Goal: Check status: Check status

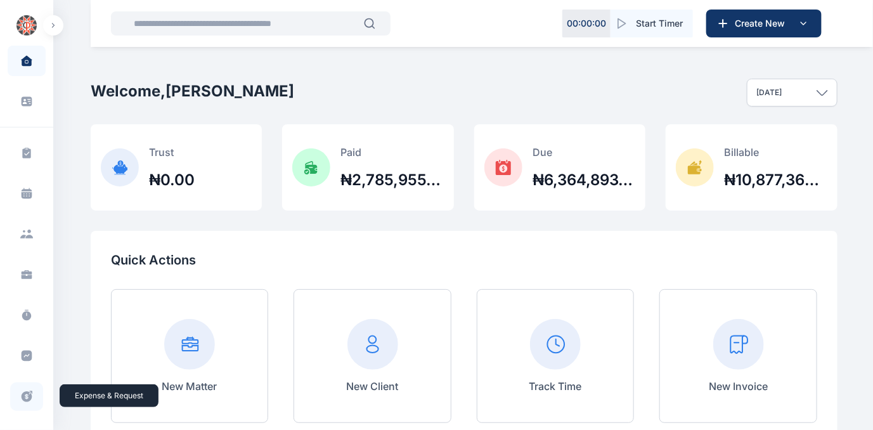
click at [24, 393] on icon at bounding box center [27, 396] width 11 height 11
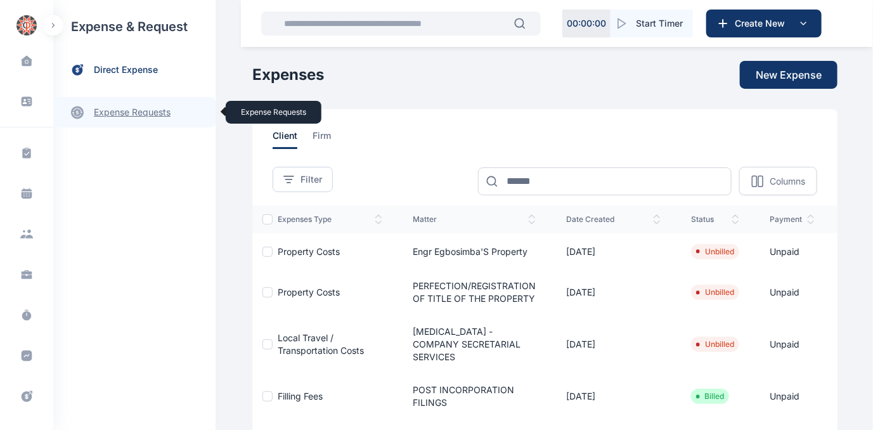
click at [113, 109] on link "expense requests expense requests" at bounding box center [134, 112] width 162 height 30
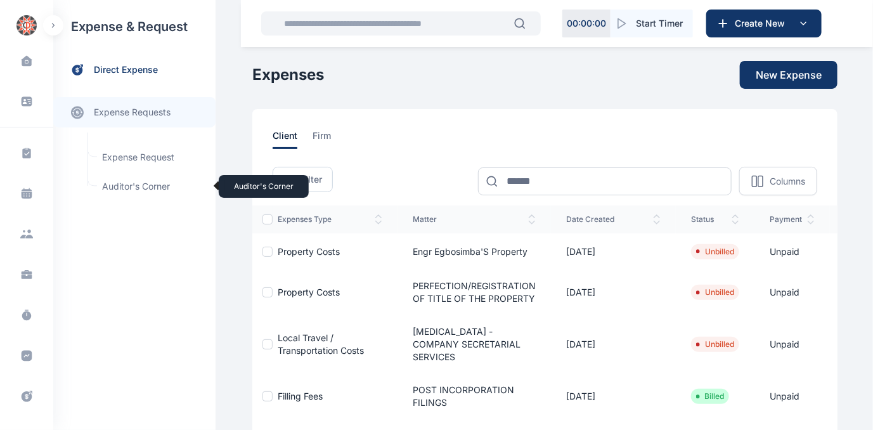
click at [110, 185] on span "Auditor's Corner Auditor's Corner" at bounding box center [152, 186] width 115 height 24
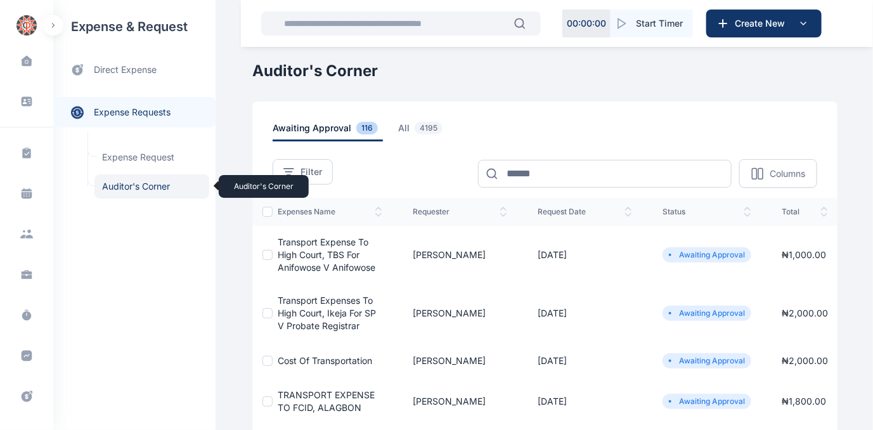
click at [127, 181] on span "Auditor's Corner Auditor's Corner" at bounding box center [152, 186] width 115 height 24
click at [122, 185] on span "Auditor's Corner Auditor's Corner" at bounding box center [152, 186] width 115 height 24
click at [119, 182] on span "Auditor's Corner Auditor's Corner" at bounding box center [152, 186] width 115 height 24
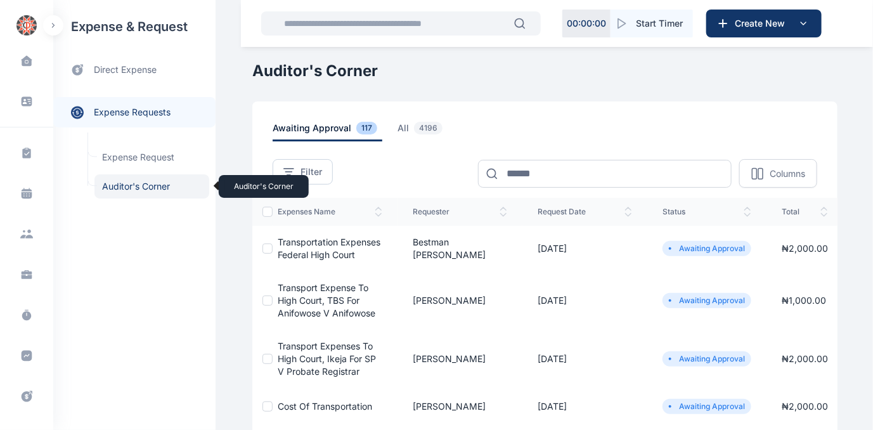
click at [134, 183] on span "Auditor's Corner Auditor's Corner" at bounding box center [152, 186] width 115 height 24
click at [124, 183] on span "Auditor's Corner Auditor's Corner" at bounding box center [152, 186] width 115 height 24
click at [124, 185] on span "Auditor's Corner Auditor's Corner" at bounding box center [152, 186] width 115 height 24
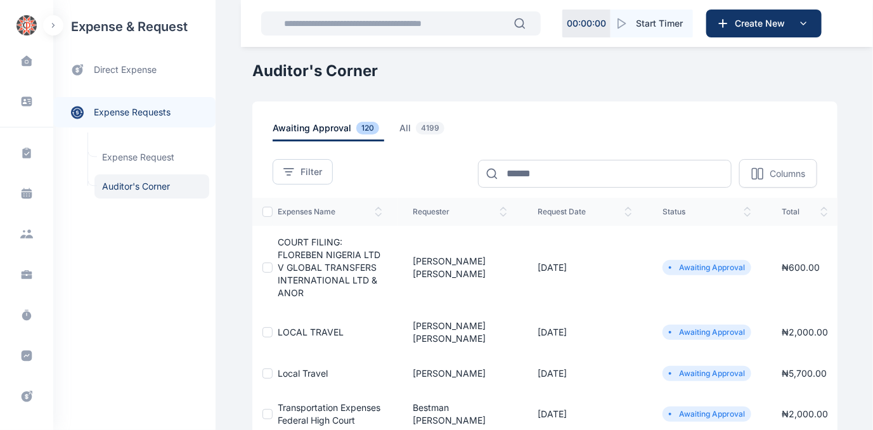
click at [304, 256] on span "COURT FILING: FLOREBEN NIGERIA LTD V GLOBAL TRANSFERS INTERNATIONAL LTD & ANOR" at bounding box center [329, 268] width 103 height 62
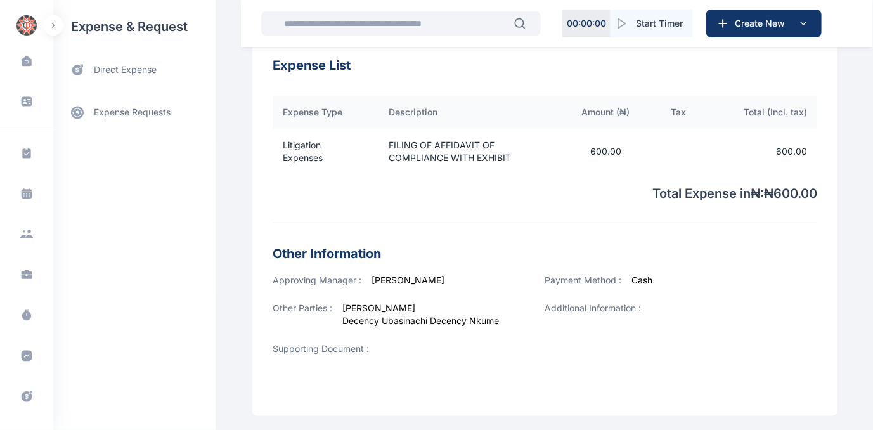
scroll to position [472, 0]
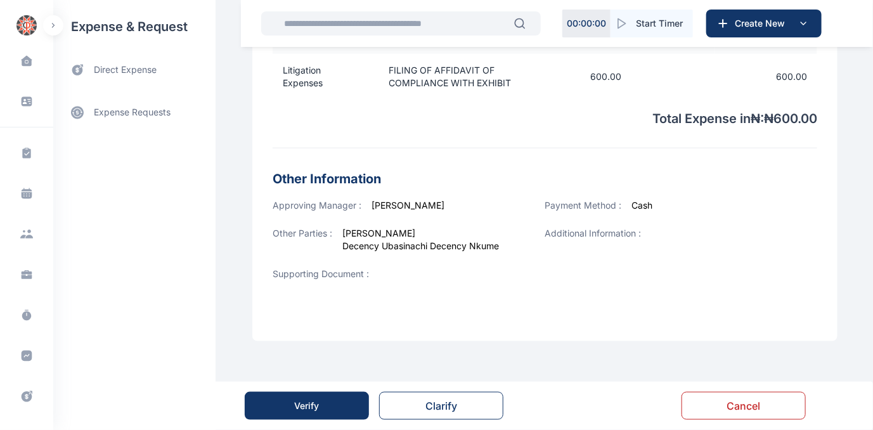
click at [315, 406] on div "Verify" at bounding box center [307, 406] width 25 height 13
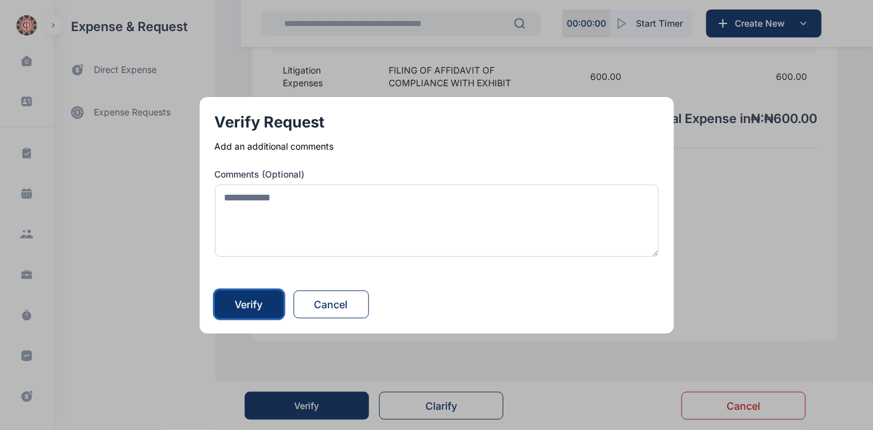
click at [259, 295] on button "Verify" at bounding box center [249, 304] width 68 height 28
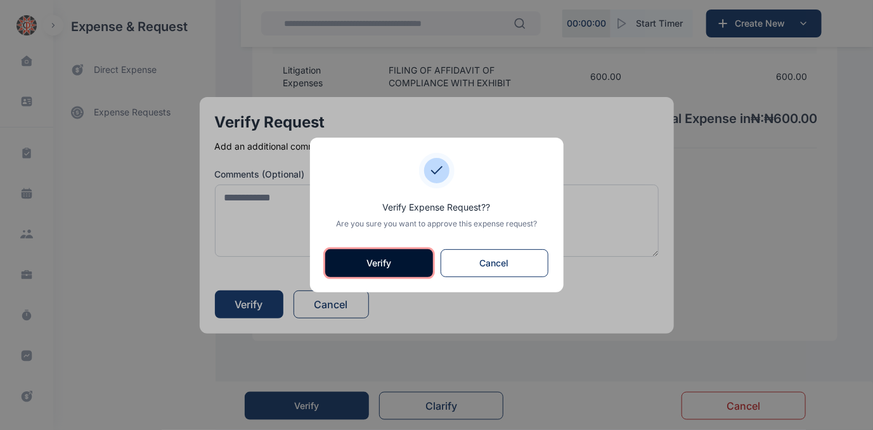
click at [370, 263] on button "Verify" at bounding box center [379, 263] width 108 height 28
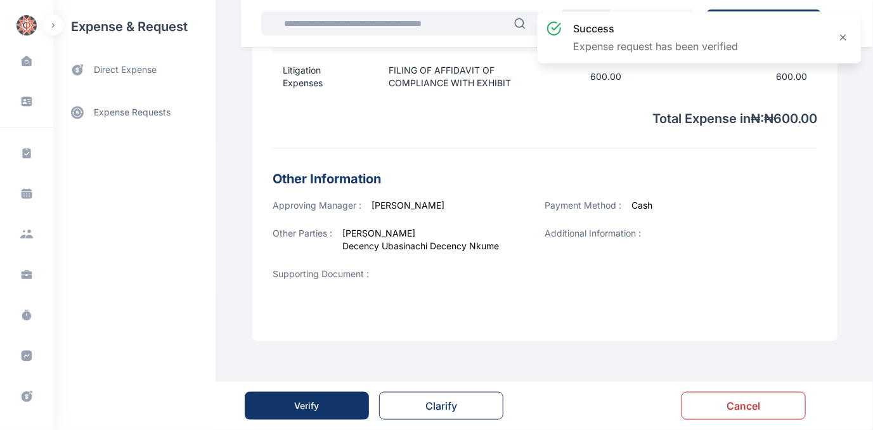
scroll to position [0, 0]
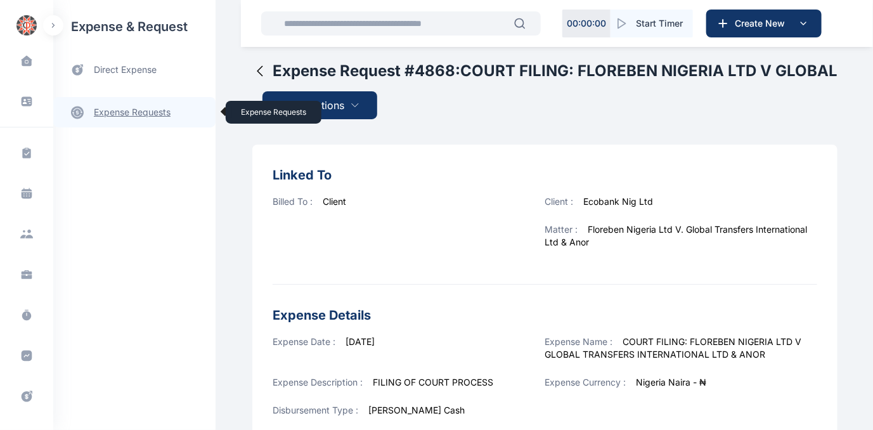
click at [140, 110] on link "expense requests expense requests" at bounding box center [134, 112] width 162 height 30
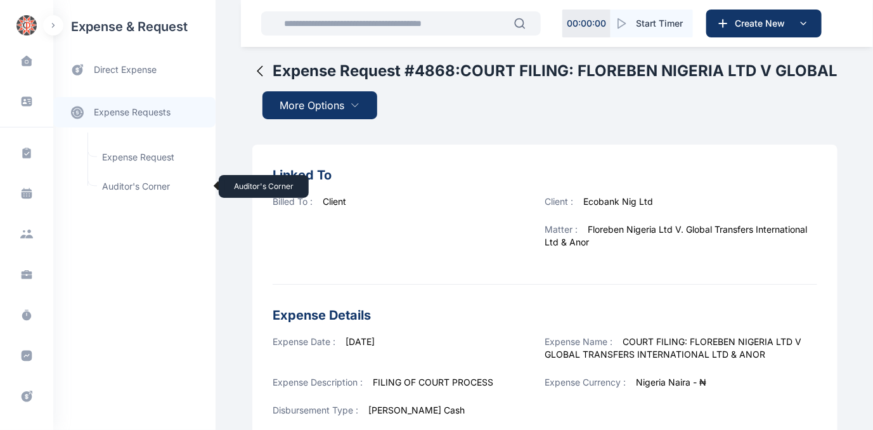
click at [123, 183] on span "Auditor's Corner Auditor's Corner" at bounding box center [152, 186] width 115 height 24
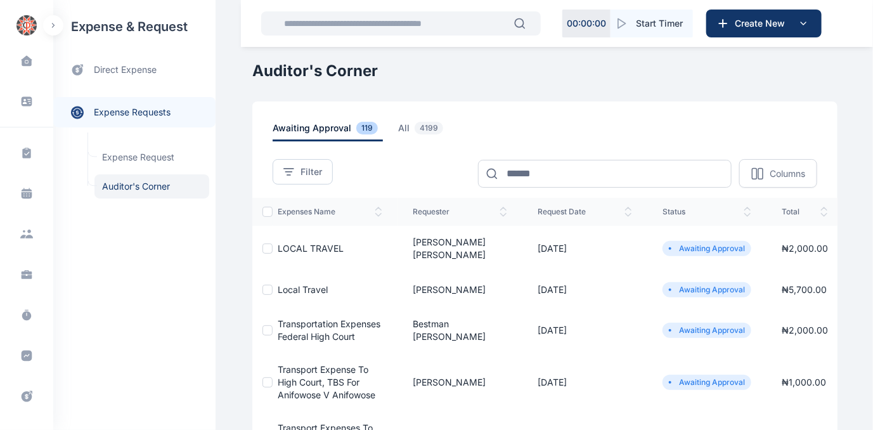
click at [292, 243] on span "LOCAL TRAVEL" at bounding box center [311, 248] width 66 height 11
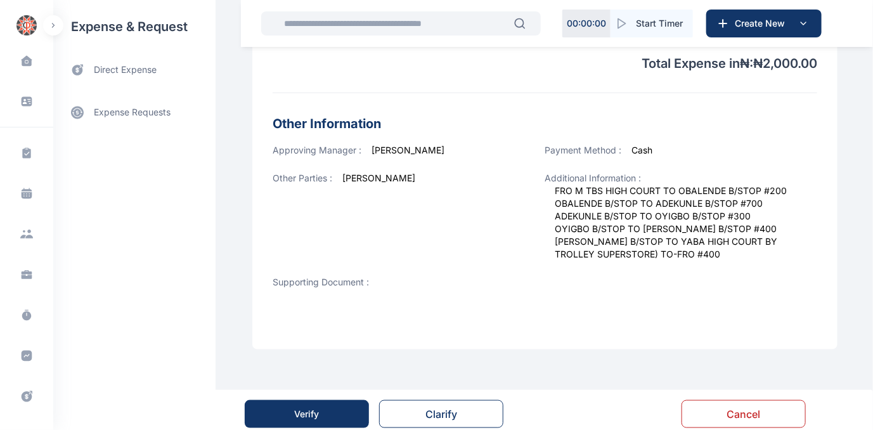
scroll to position [468, 0]
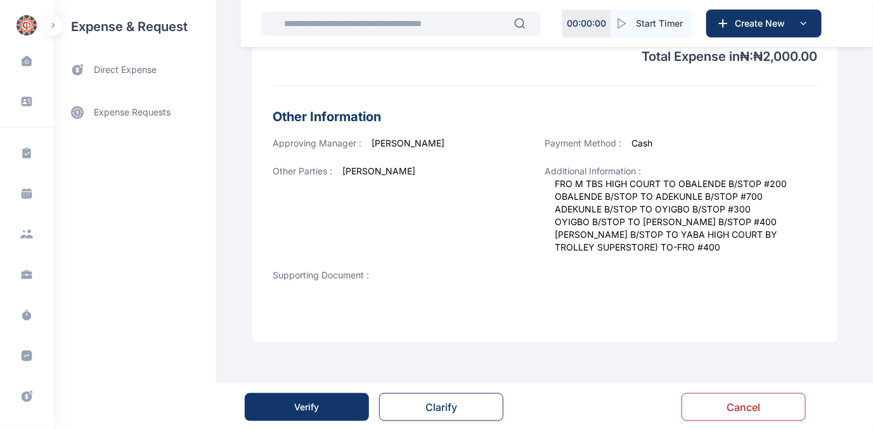
click at [307, 407] on div "Verify" at bounding box center [307, 407] width 25 height 13
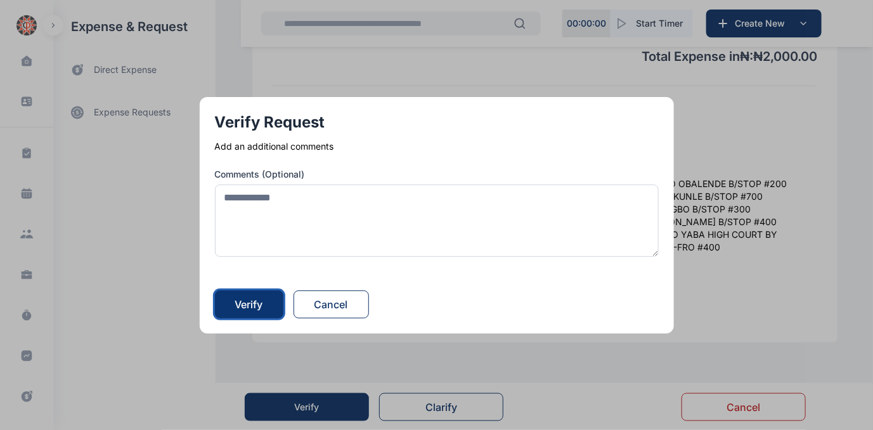
click at [254, 298] on div "Verify" at bounding box center [249, 304] width 28 height 15
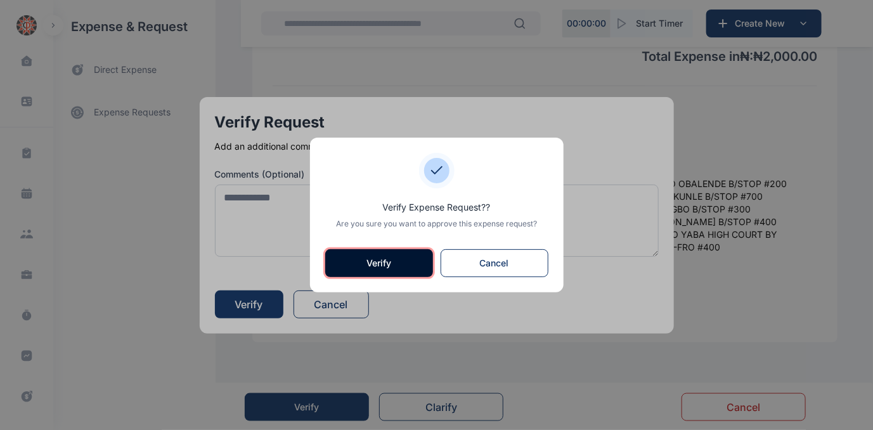
click at [389, 261] on button "Verify" at bounding box center [379, 263] width 108 height 28
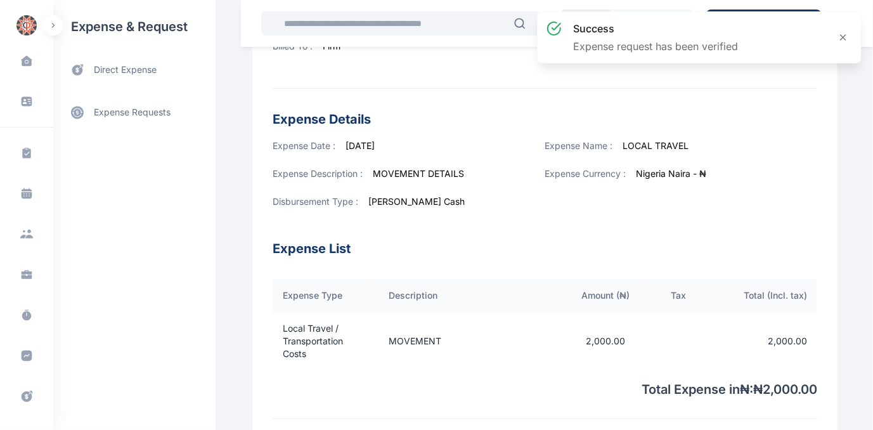
scroll to position [173, 0]
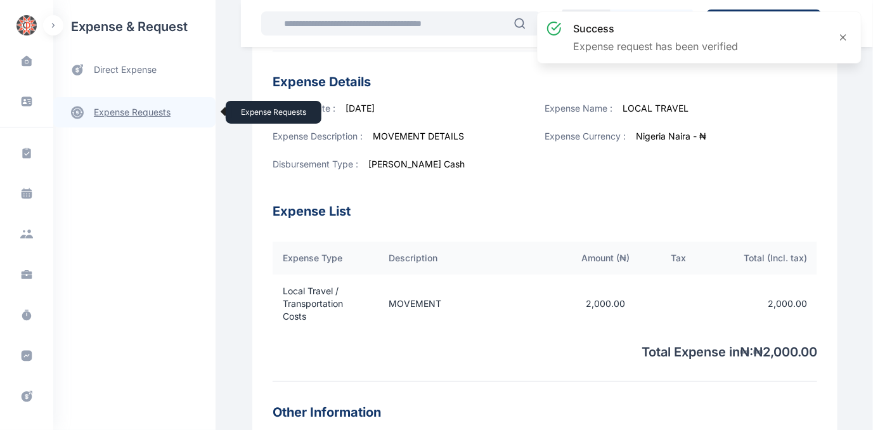
click at [111, 109] on link "expense requests expense requests" at bounding box center [134, 112] width 162 height 30
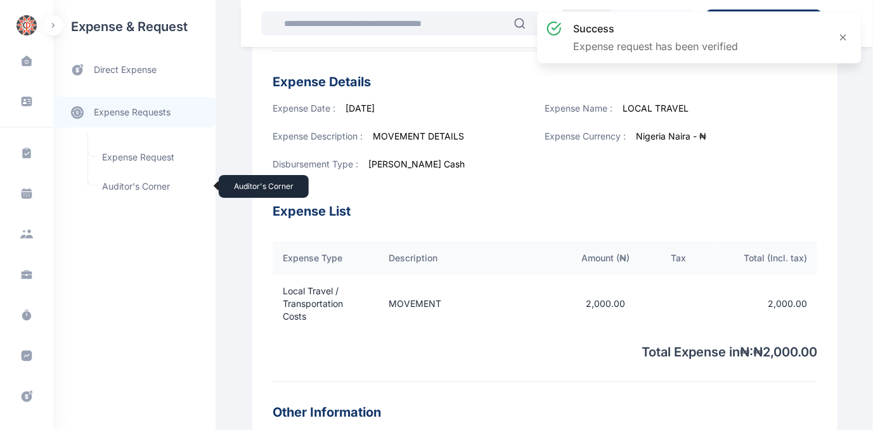
click at [115, 187] on span "Auditor's Corner Auditor's Corner" at bounding box center [152, 186] width 115 height 24
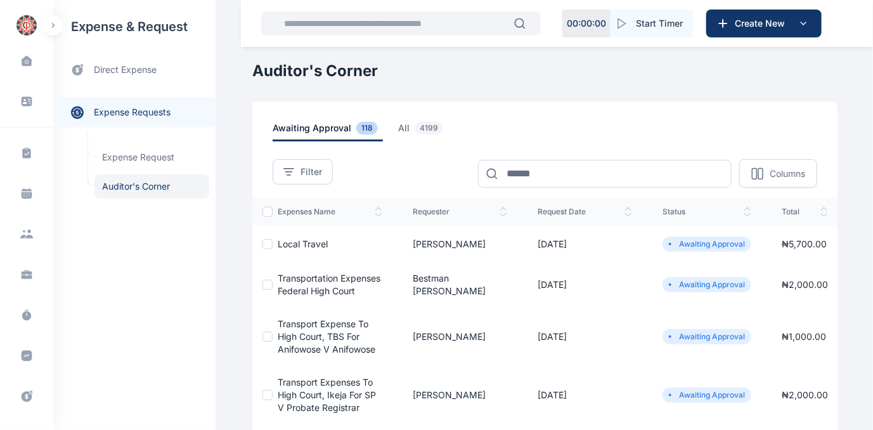
click at [306, 240] on span "Local Travel" at bounding box center [303, 243] width 50 height 11
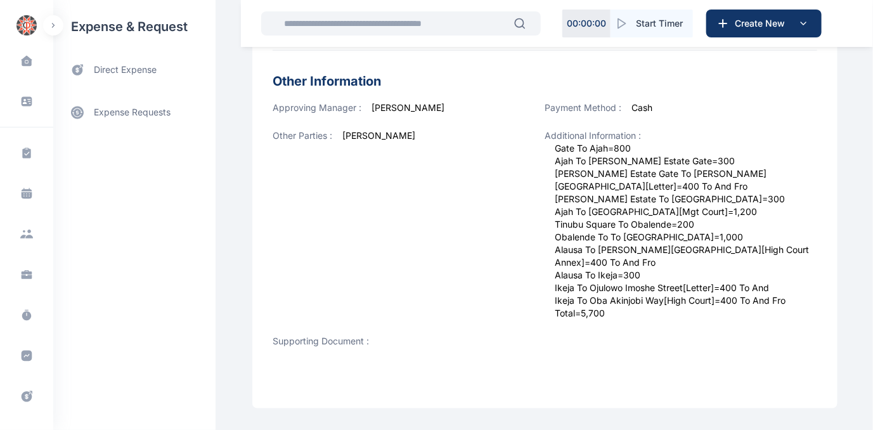
scroll to position [570, 0]
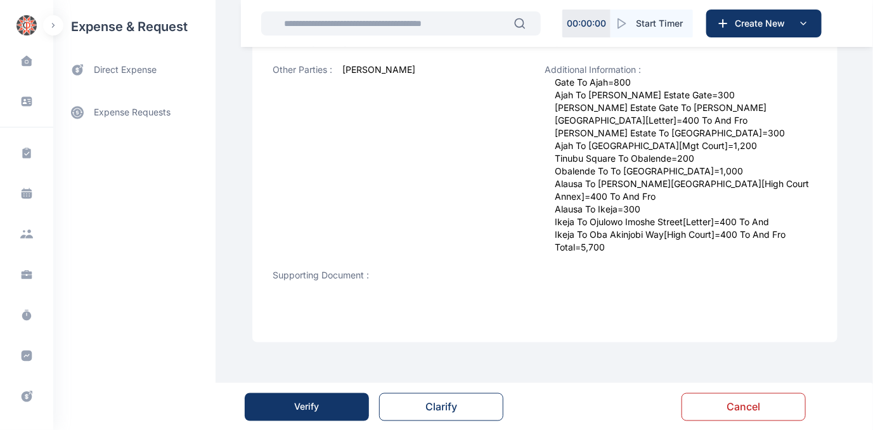
click at [292, 405] on button "Verify" at bounding box center [307, 407] width 124 height 28
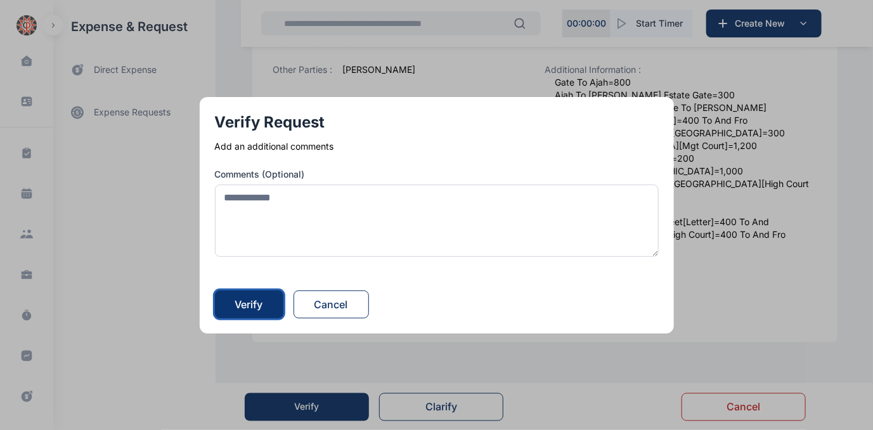
click at [263, 302] on div "Verify" at bounding box center [249, 304] width 28 height 15
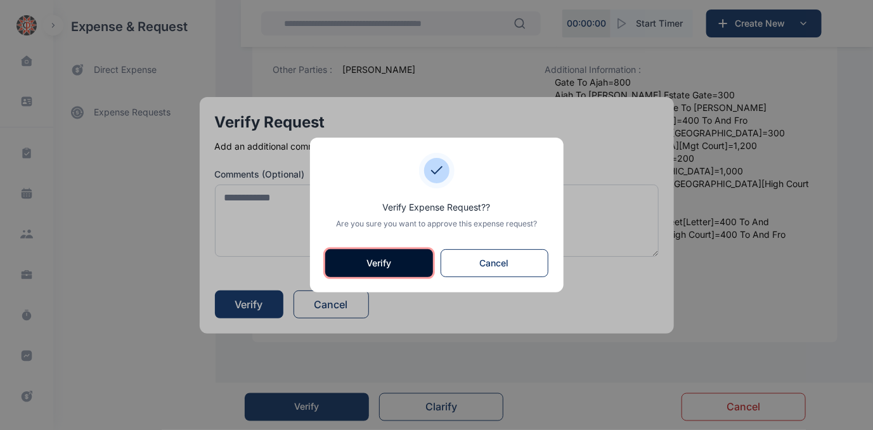
click at [375, 264] on button "Verify" at bounding box center [379, 263] width 108 height 28
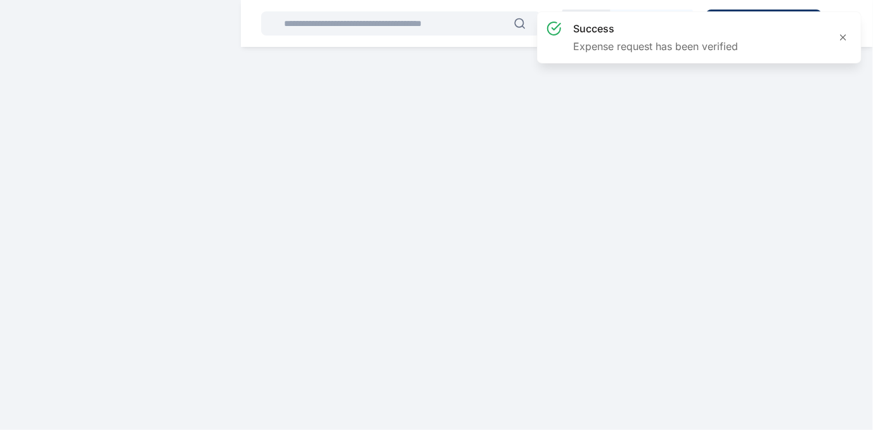
scroll to position [0, 0]
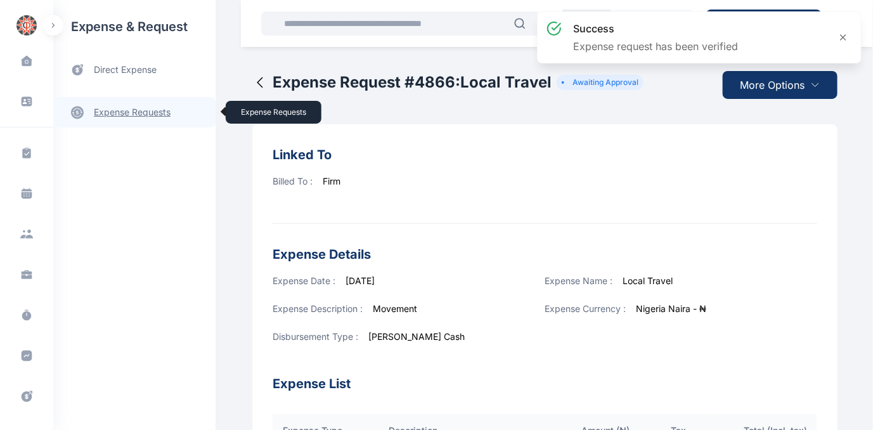
click at [109, 114] on link "expense requests expense requests" at bounding box center [134, 112] width 162 height 30
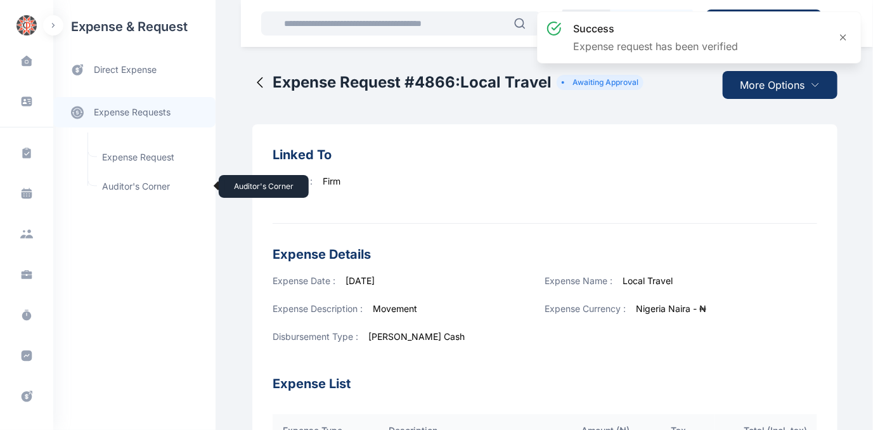
click at [124, 186] on span "Auditor's Corner Auditor's Corner" at bounding box center [152, 186] width 115 height 24
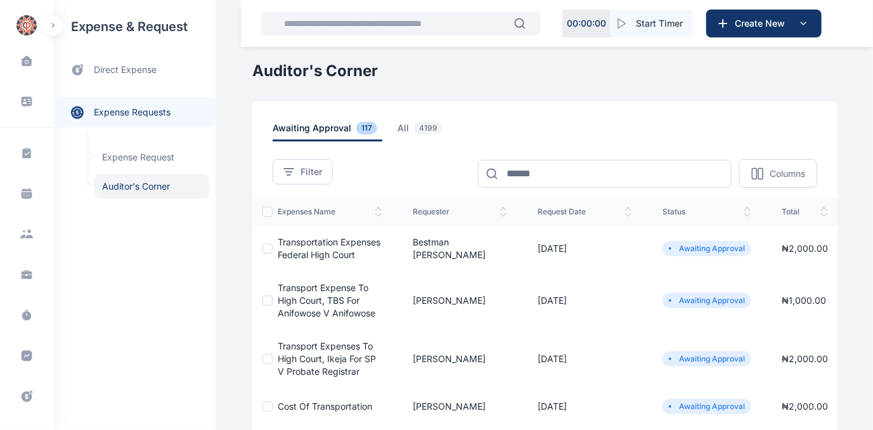
click at [313, 242] on span "Transportation expenses Federal High Court" at bounding box center [329, 248] width 103 height 23
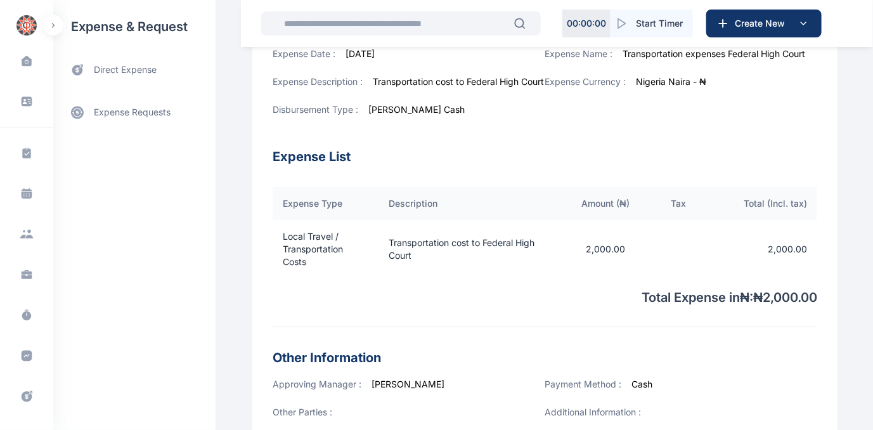
scroll to position [464, 0]
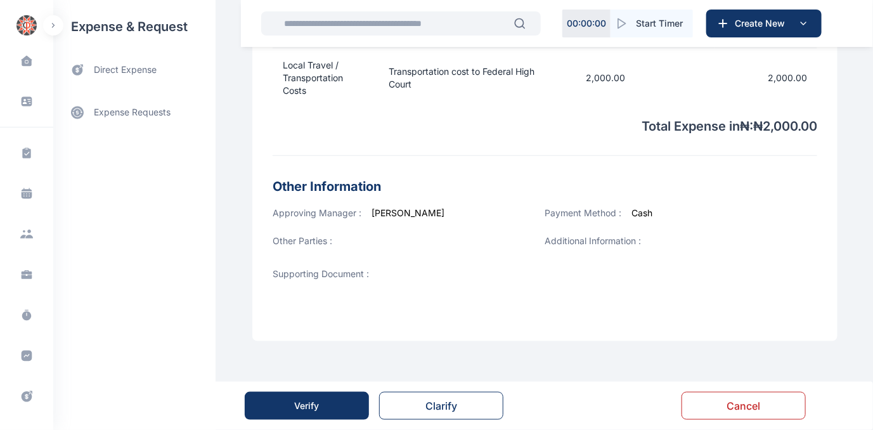
click at [327, 408] on button "Verify" at bounding box center [307, 406] width 124 height 28
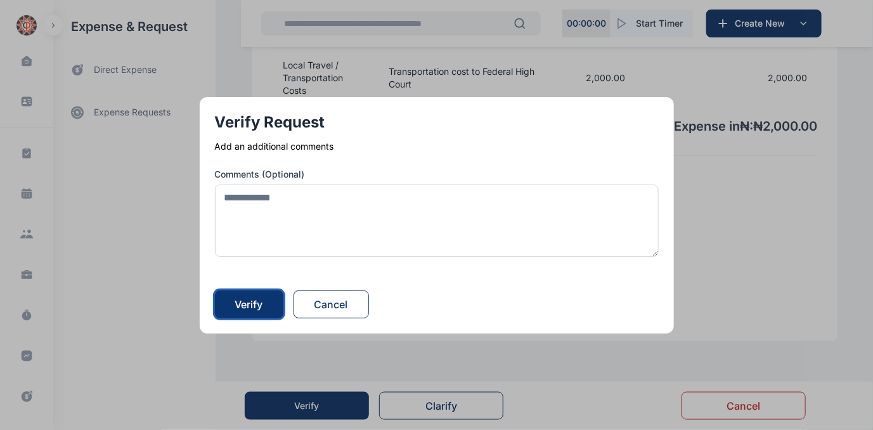
click at [254, 298] on div "Verify" at bounding box center [249, 304] width 28 height 15
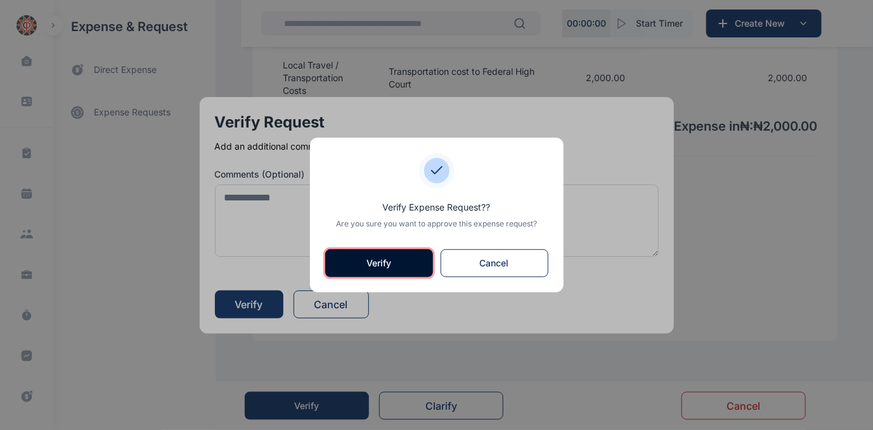
click at [358, 271] on button "Verify" at bounding box center [379, 263] width 108 height 28
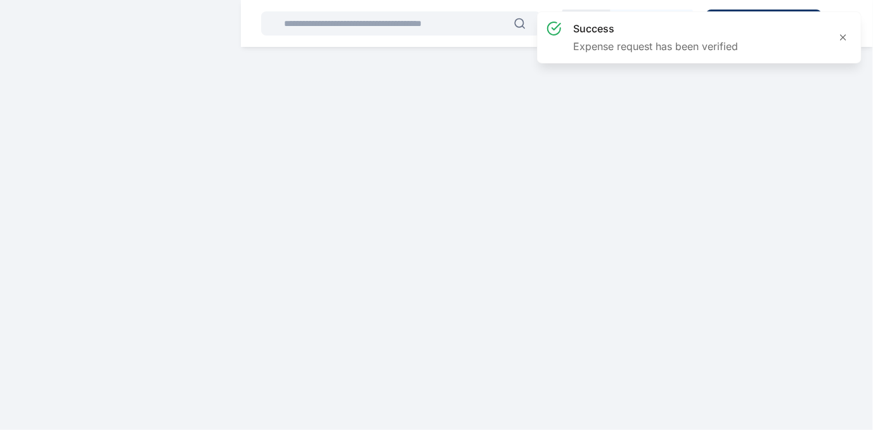
scroll to position [0, 0]
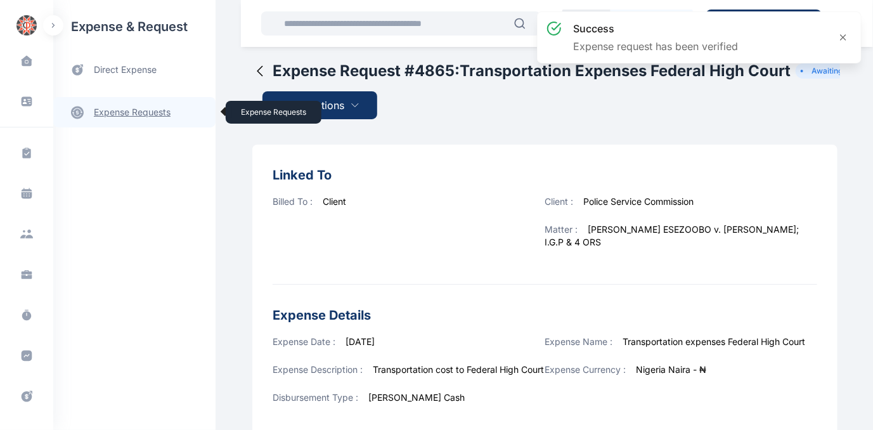
click at [130, 109] on link "expense requests expense requests" at bounding box center [134, 112] width 162 height 30
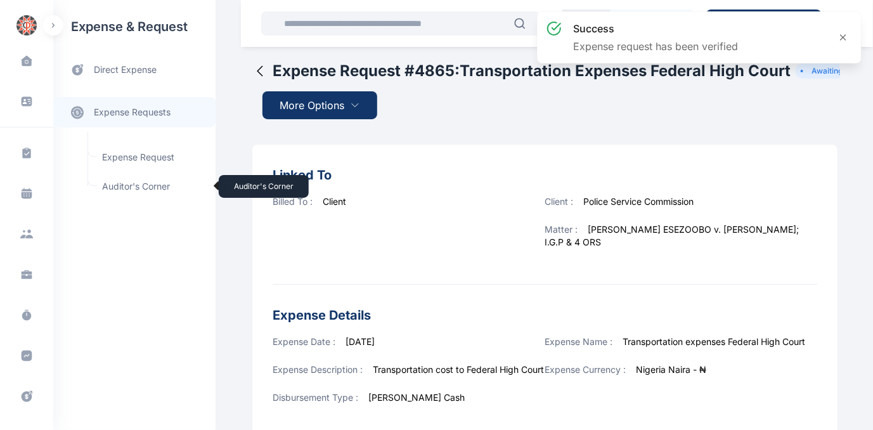
click at [122, 185] on span "Auditor's Corner Auditor's Corner" at bounding box center [152, 186] width 115 height 24
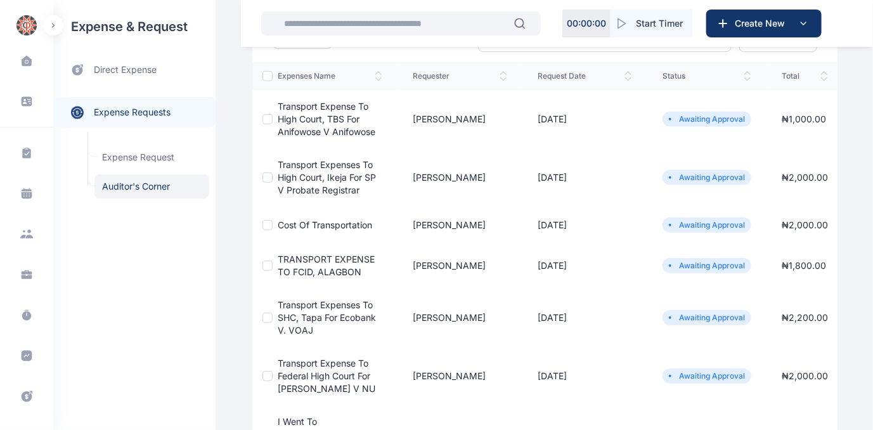
scroll to position [115, 0]
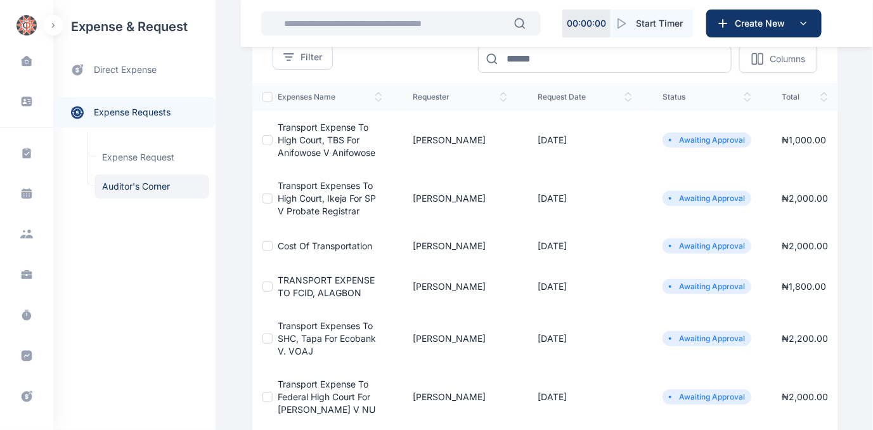
click at [308, 241] on span "Cost of Transportation" at bounding box center [325, 245] width 95 height 11
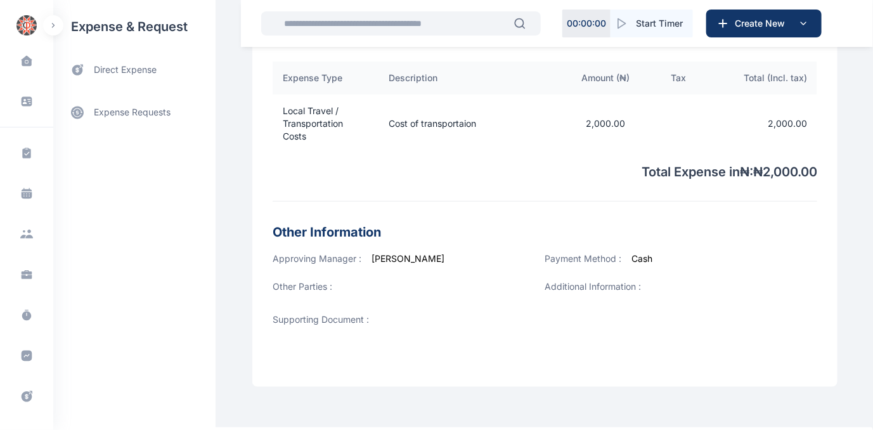
scroll to position [443, 0]
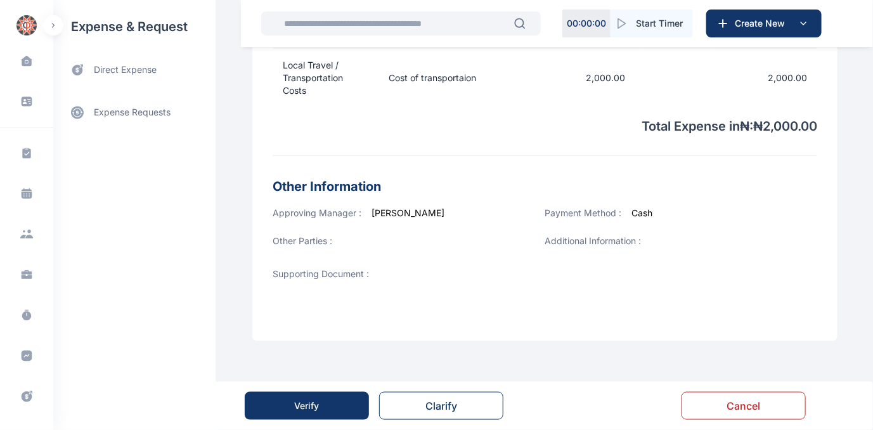
click at [299, 401] on div "Verify" at bounding box center [307, 406] width 25 height 13
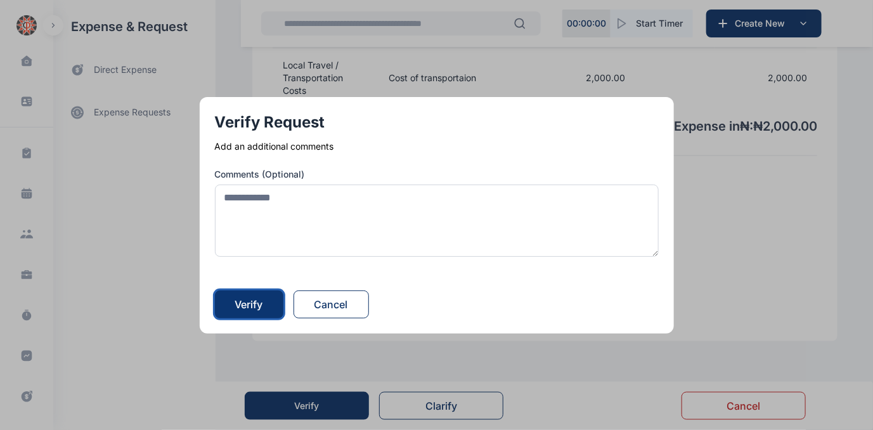
click at [259, 308] on div "Verify" at bounding box center [249, 304] width 28 height 15
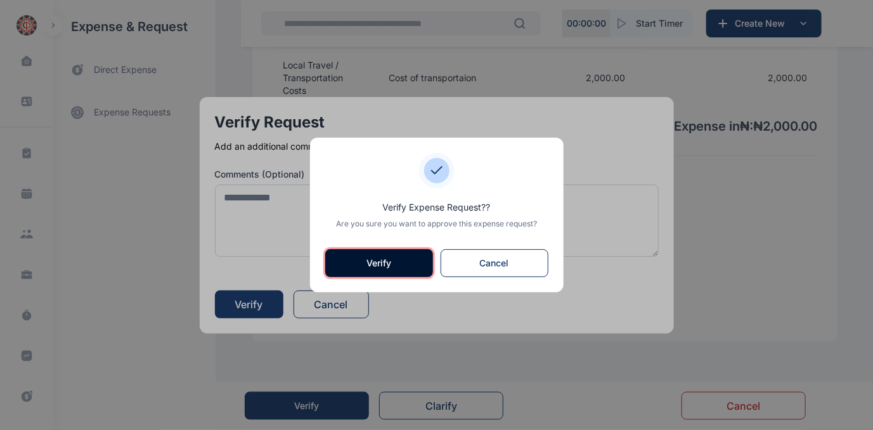
click at [395, 259] on button "Verify" at bounding box center [379, 263] width 108 height 28
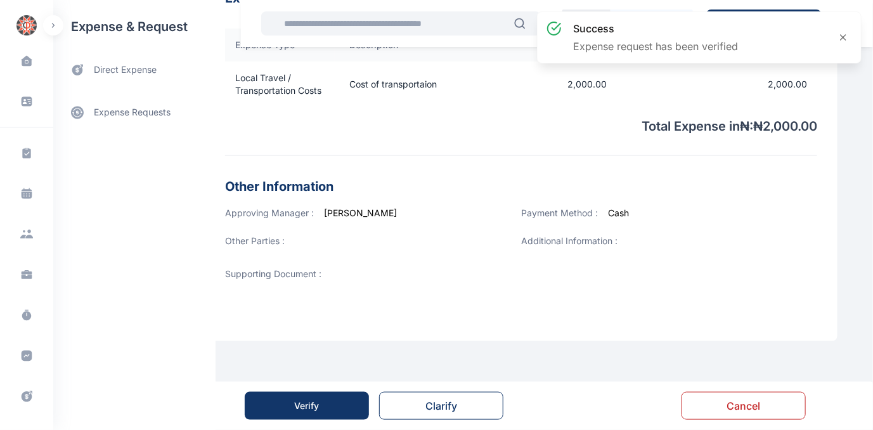
scroll to position [0, 0]
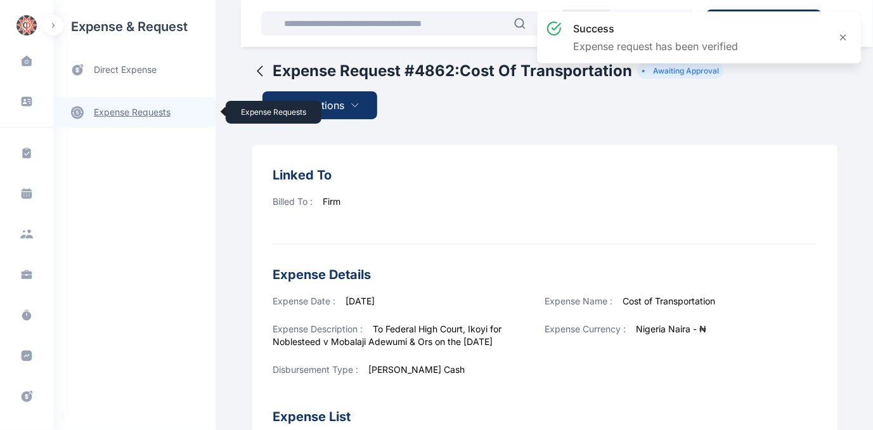
click at [114, 107] on link "expense requests expense requests" at bounding box center [134, 112] width 162 height 30
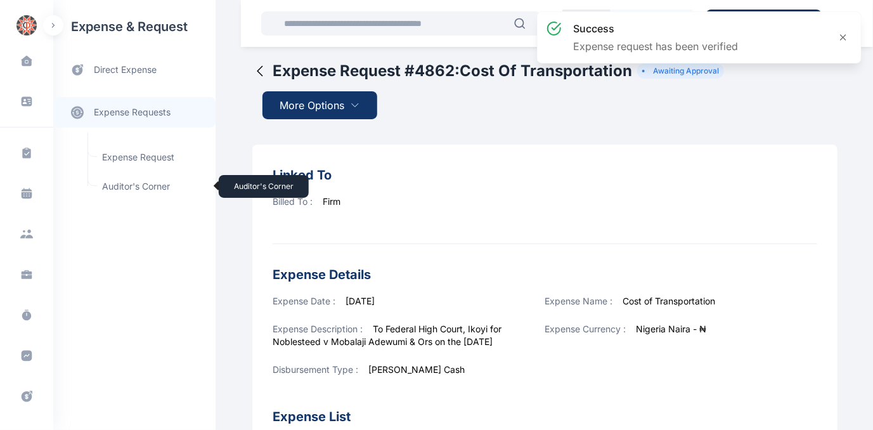
click at [110, 185] on span "Auditor's Corner Auditor's Corner" at bounding box center [152, 186] width 115 height 24
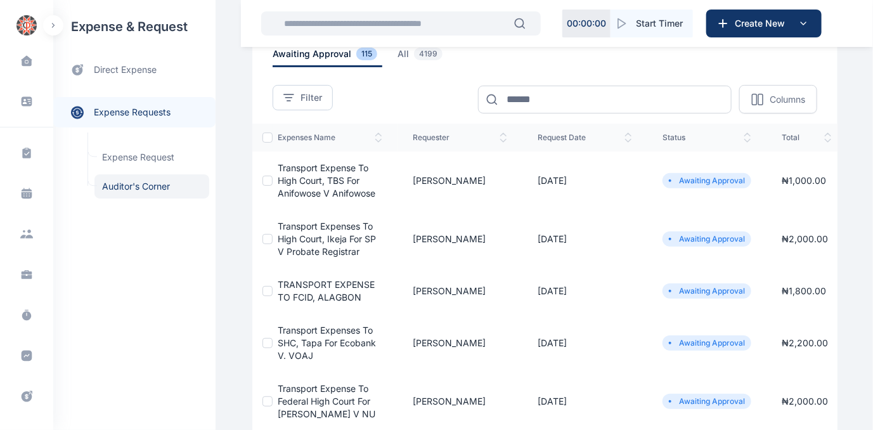
scroll to position [115, 0]
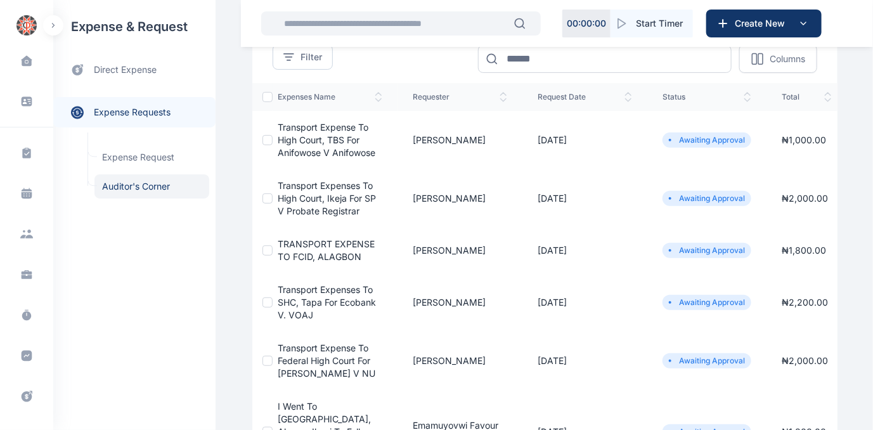
click at [327, 291] on span "Transport Expenses to SHC, Tapa for Ecobank v. VOAJ" at bounding box center [327, 302] width 98 height 36
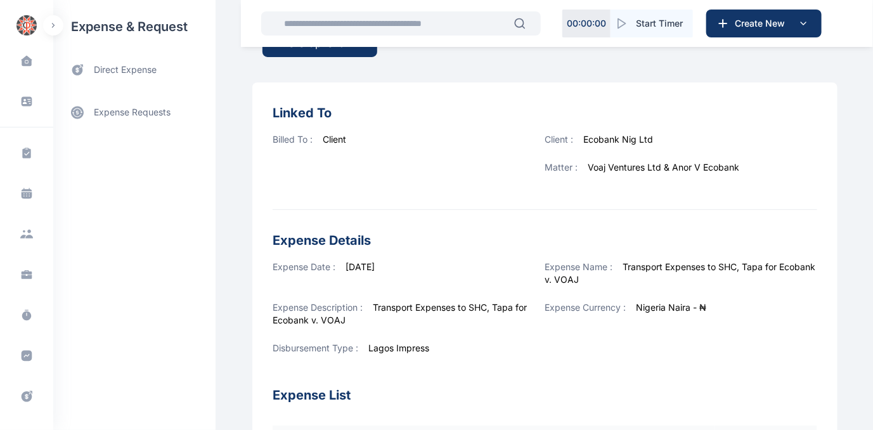
scroll to position [57, 0]
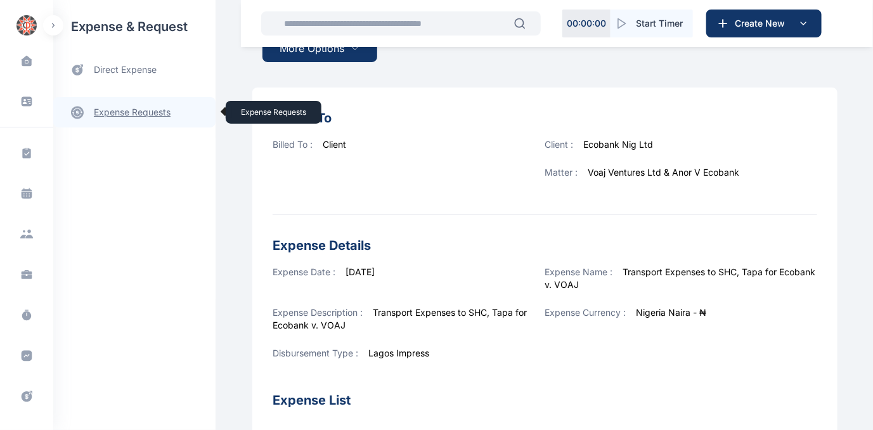
click at [137, 107] on link "expense requests expense requests" at bounding box center [134, 112] width 162 height 30
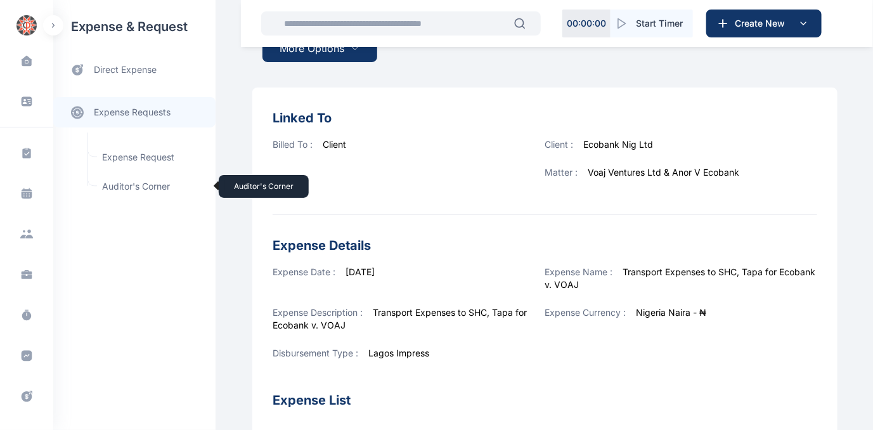
click at [127, 186] on span "Auditor's Corner Auditor's Corner" at bounding box center [152, 186] width 115 height 24
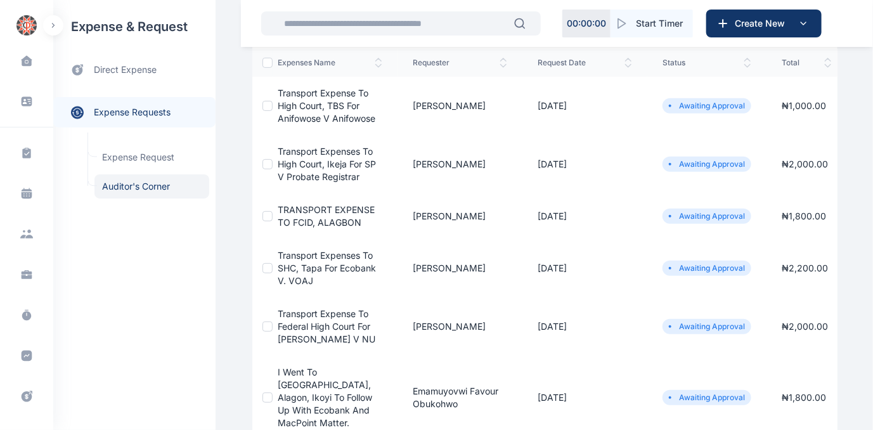
scroll to position [173, 0]
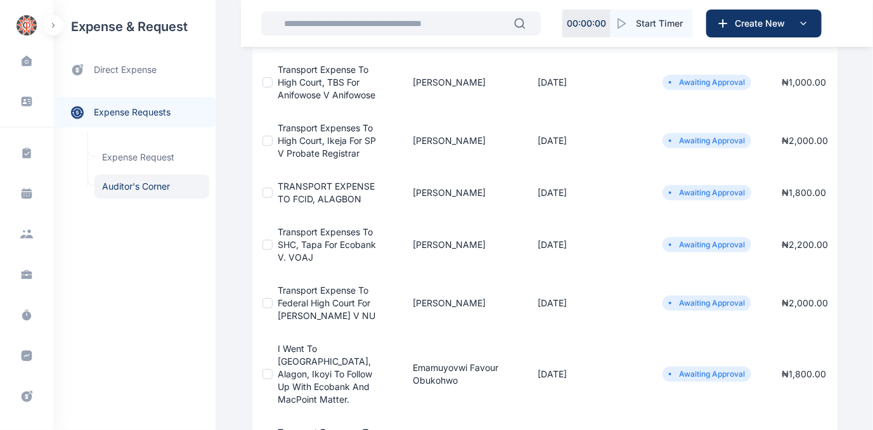
click at [313, 183] on span "TRANSPORT EXPENSE TO FCID, ALAGBON" at bounding box center [326, 192] width 97 height 23
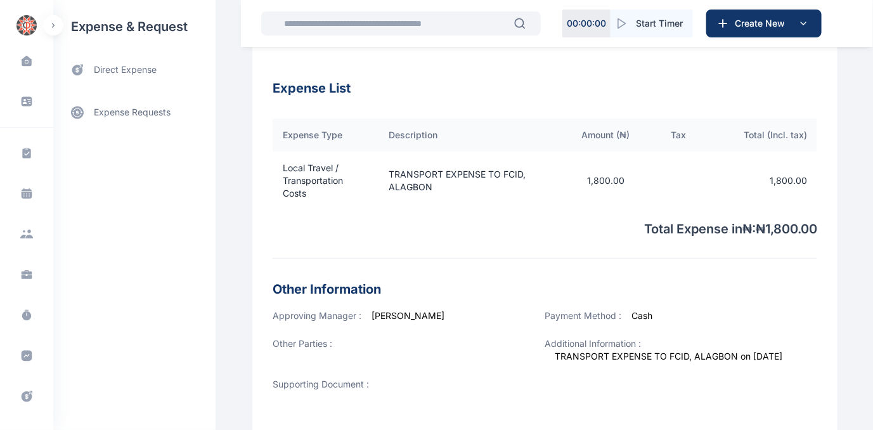
scroll to position [472, 0]
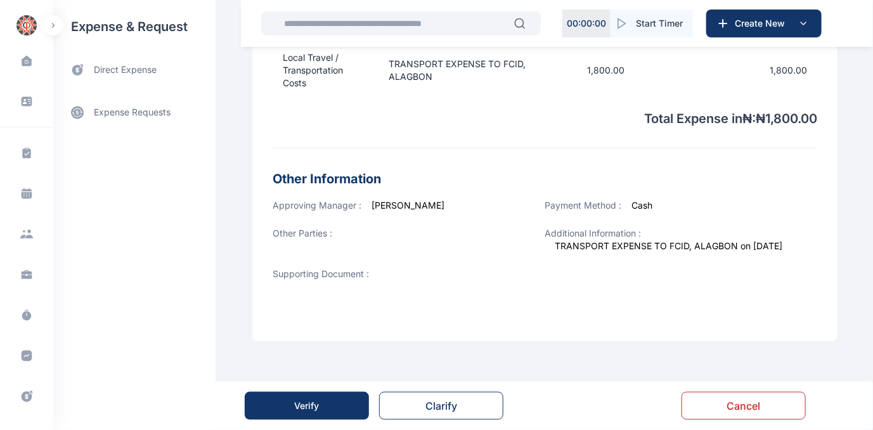
click at [271, 401] on button "Verify" at bounding box center [307, 406] width 124 height 28
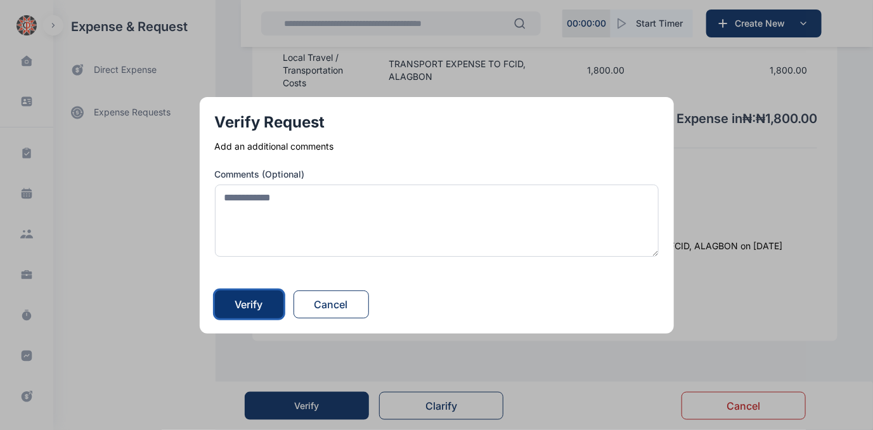
click at [258, 306] on div "Verify" at bounding box center [249, 304] width 28 height 15
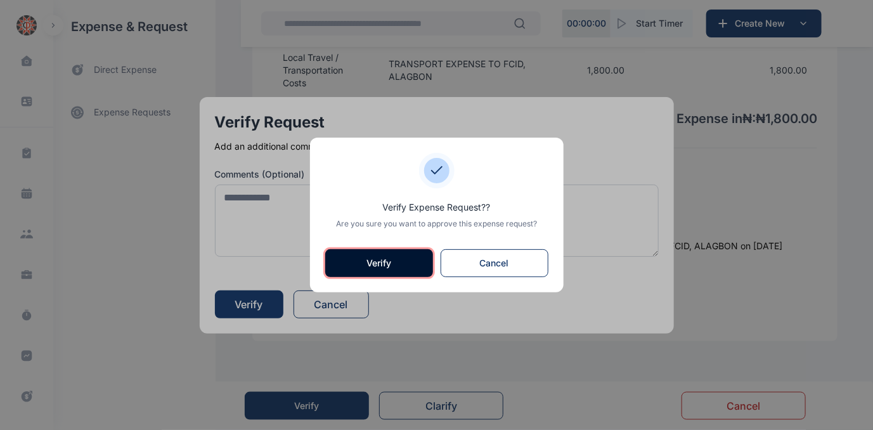
click at [391, 264] on button "Verify" at bounding box center [379, 263] width 108 height 28
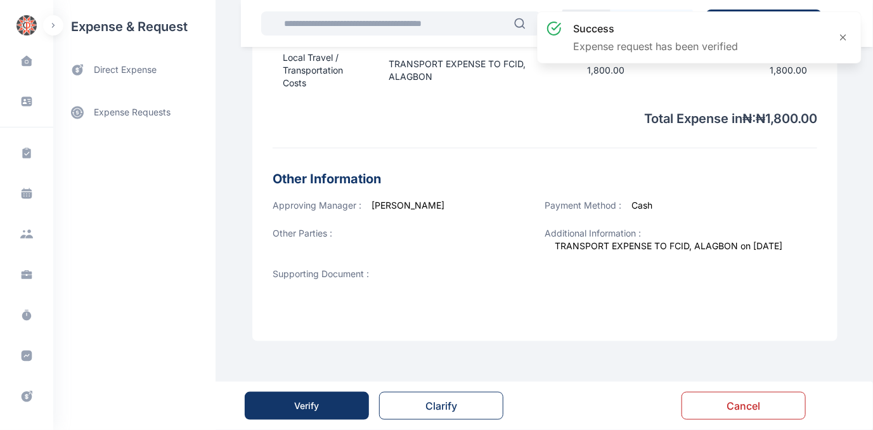
scroll to position [0, 0]
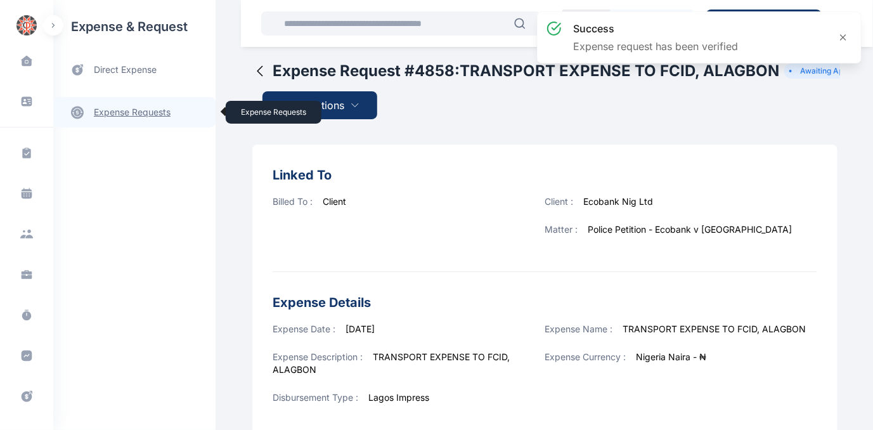
click at [145, 111] on link "expense requests expense requests" at bounding box center [134, 112] width 162 height 30
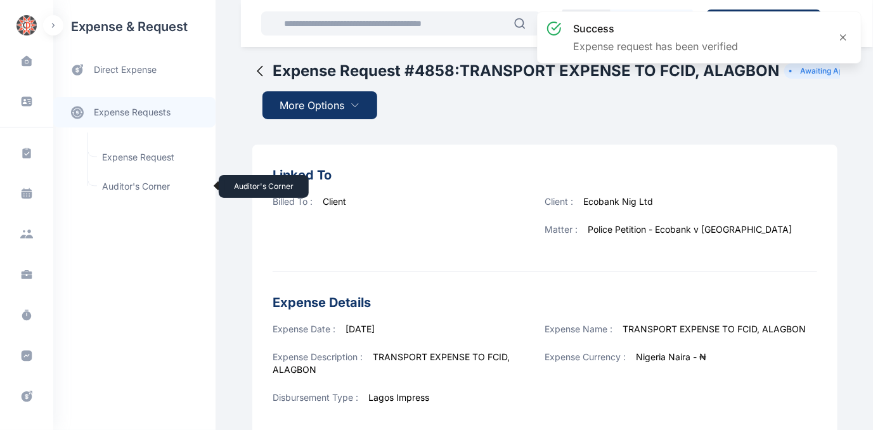
click at [144, 186] on span "Auditor's Corner Auditor's Corner" at bounding box center [152, 186] width 115 height 24
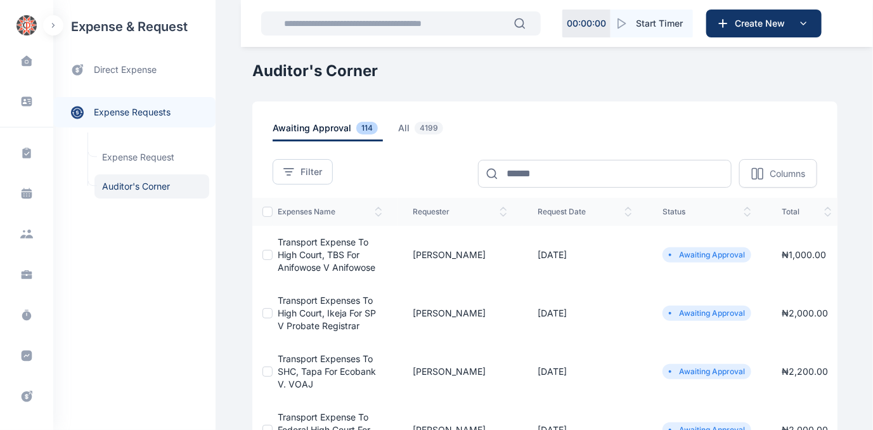
click at [310, 363] on span "Transport Expenses to SHC, Tapa for Ecobank v. VOAJ" at bounding box center [327, 371] width 98 height 36
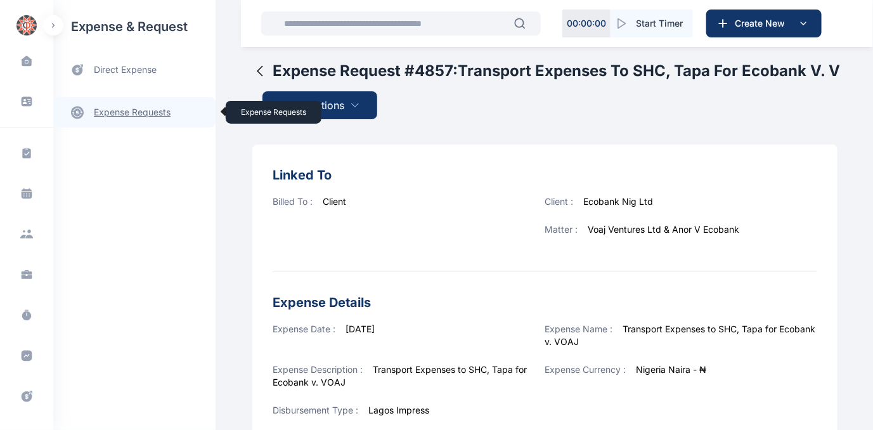
click at [135, 110] on link "expense requests expense requests" at bounding box center [134, 112] width 162 height 30
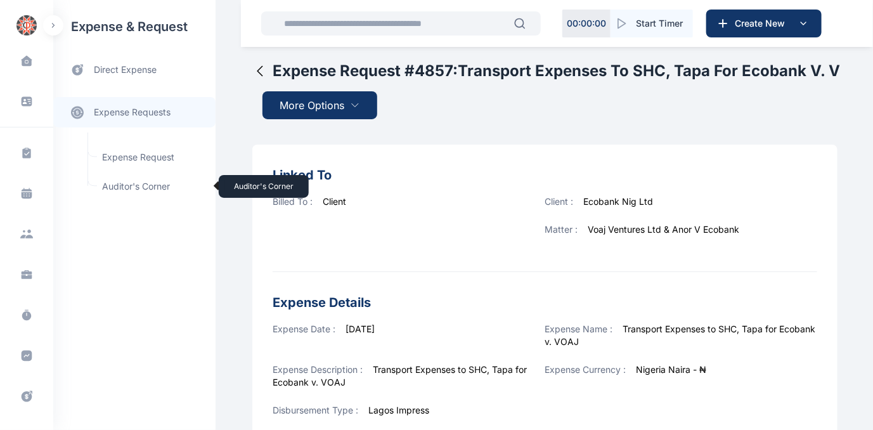
click at [125, 181] on span "Auditor's Corner Auditor's Corner" at bounding box center [152, 186] width 115 height 24
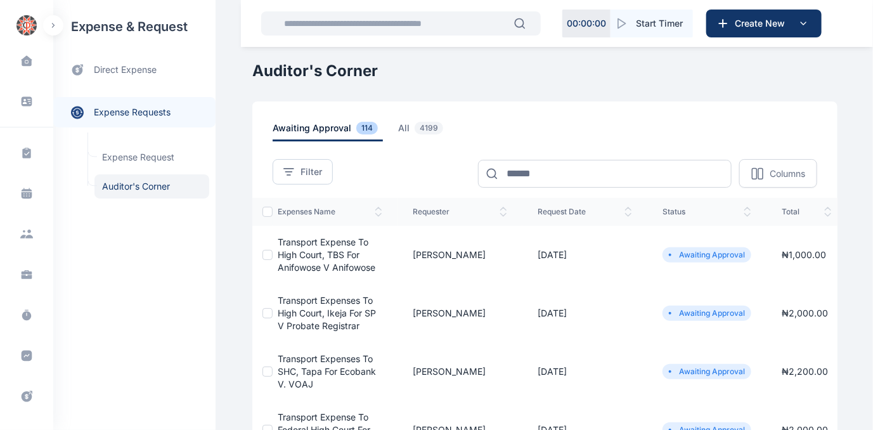
click at [317, 361] on span "Transport Expenses to SHC, Tapa for Ecobank v. VOAJ" at bounding box center [327, 371] width 98 height 36
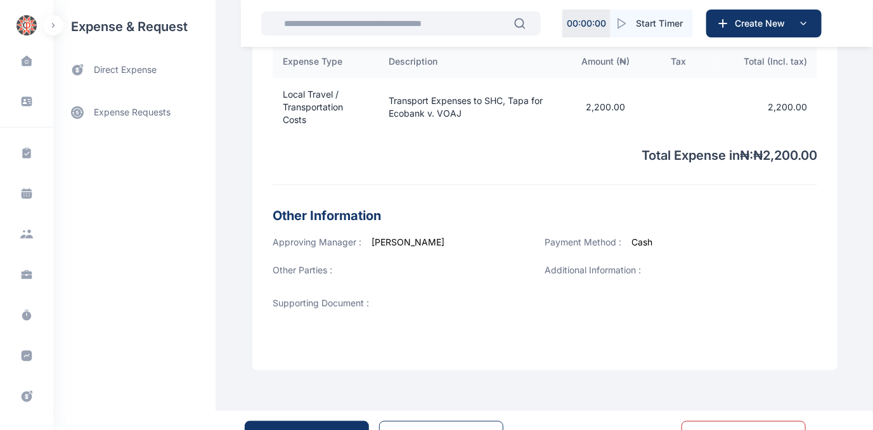
scroll to position [477, 0]
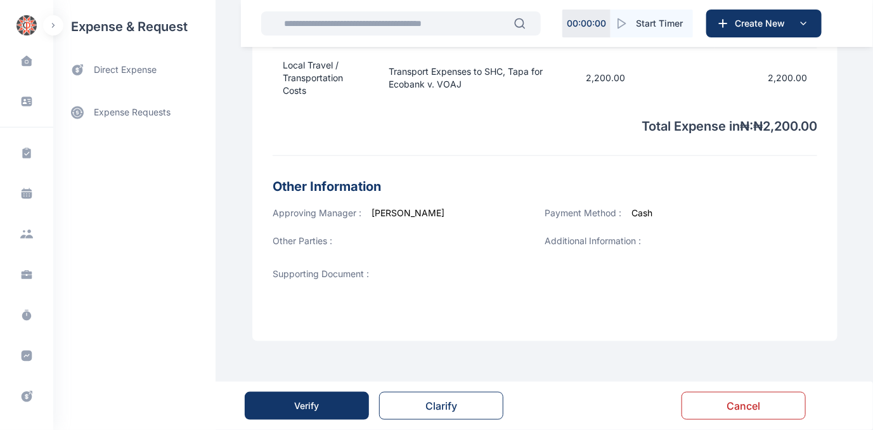
click at [297, 414] on button "Verify" at bounding box center [307, 406] width 124 height 28
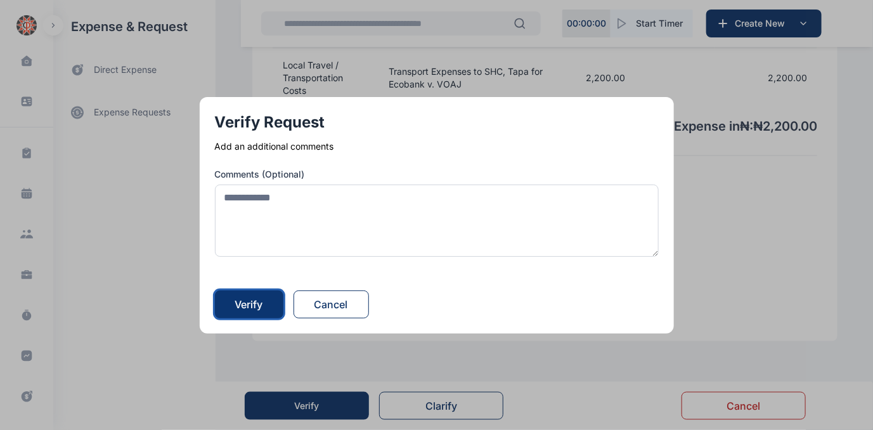
click at [256, 298] on div "Verify" at bounding box center [249, 304] width 28 height 15
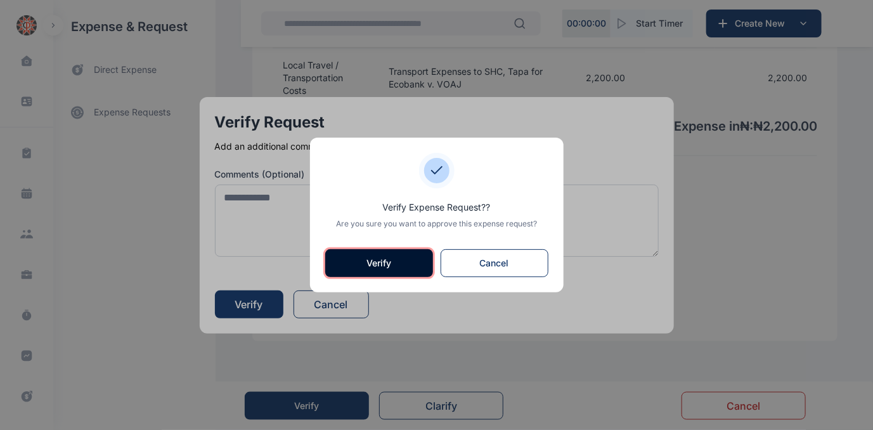
click at [359, 265] on button "Verify" at bounding box center [379, 263] width 108 height 28
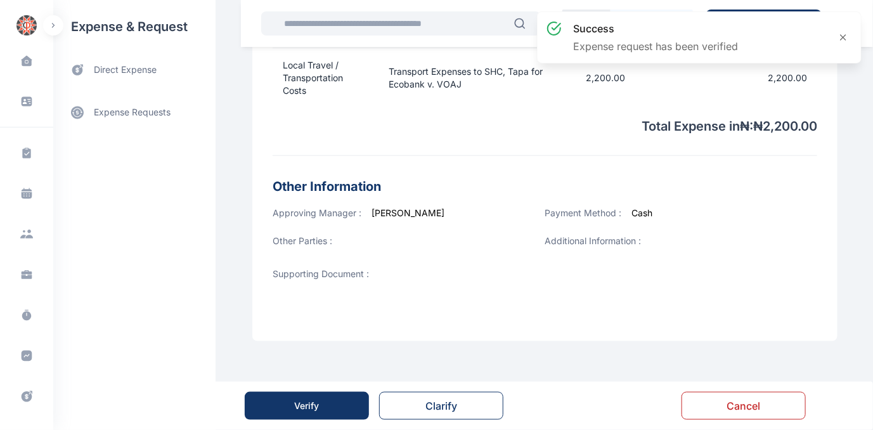
scroll to position [0, 0]
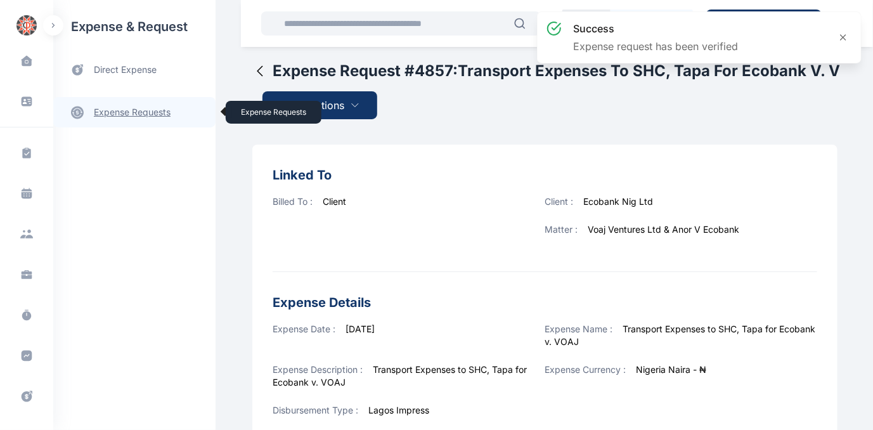
click at [127, 112] on link "expense requests expense requests" at bounding box center [134, 112] width 162 height 30
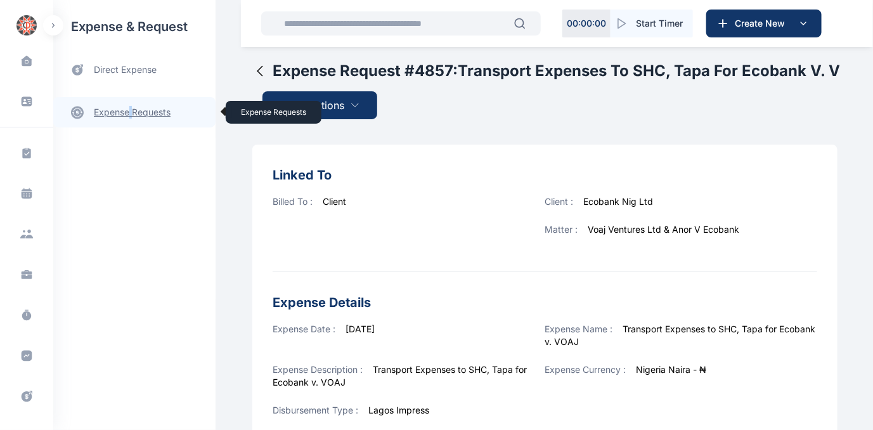
click at [107, 112] on link "expense requests expense requests" at bounding box center [134, 112] width 162 height 30
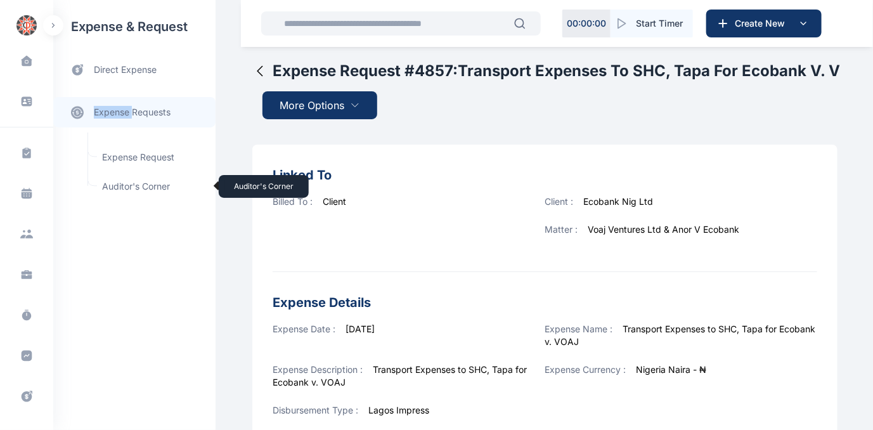
click at [117, 183] on span "Auditor's Corner Auditor's Corner" at bounding box center [152, 186] width 115 height 24
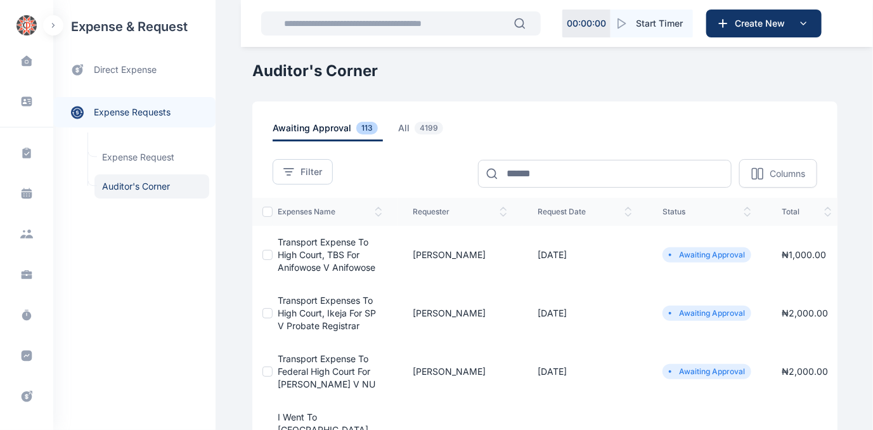
click at [301, 306] on td "Transport expenses to High Court, Ikeja for SP v Probate Registrar" at bounding box center [335, 313] width 125 height 58
click at [301, 313] on span "Transport expenses to High Court, Ikeja for SP v Probate Registrar" at bounding box center [327, 313] width 98 height 36
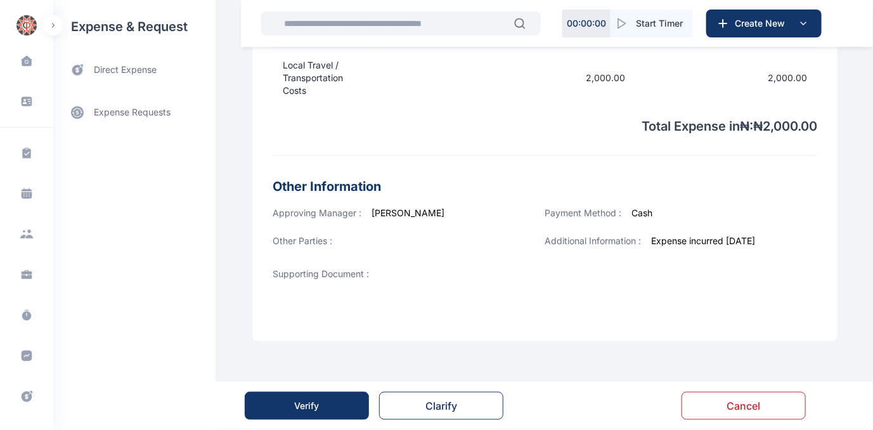
scroll to position [477, 0]
click at [281, 402] on button "Verify" at bounding box center [307, 406] width 124 height 28
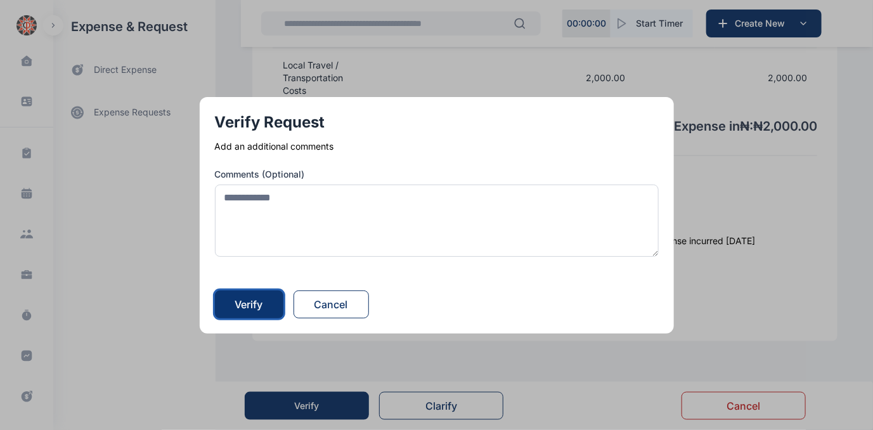
click at [256, 300] on div "Verify" at bounding box center [249, 304] width 28 height 15
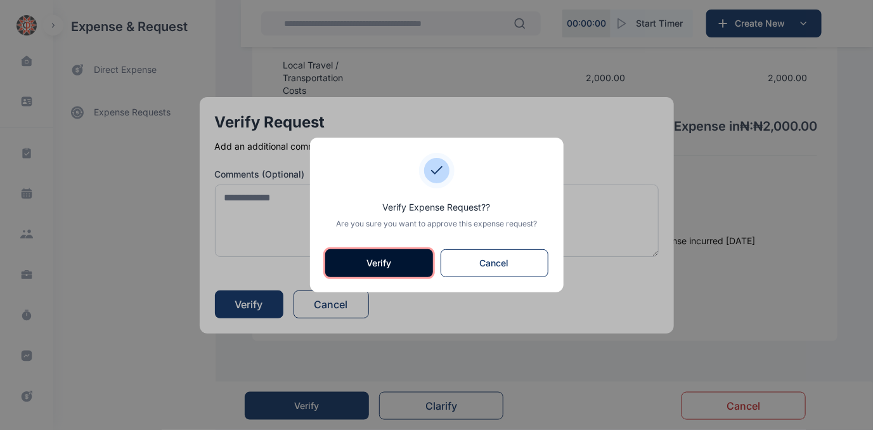
click at [356, 261] on button "Verify" at bounding box center [379, 263] width 108 height 28
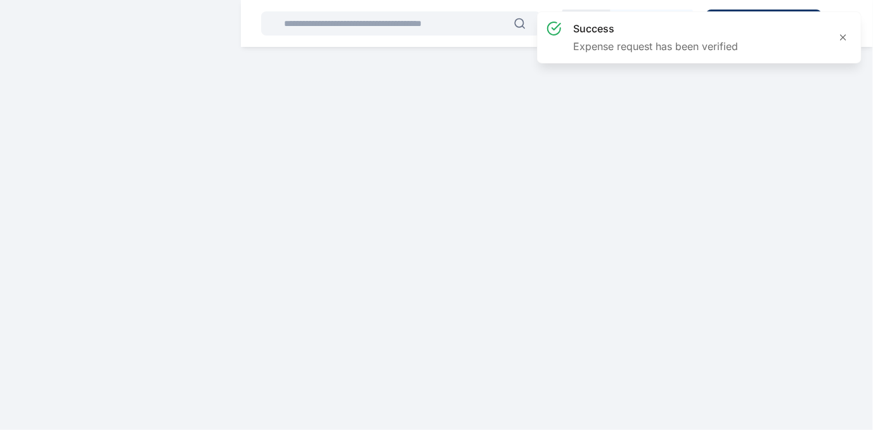
scroll to position [0, 0]
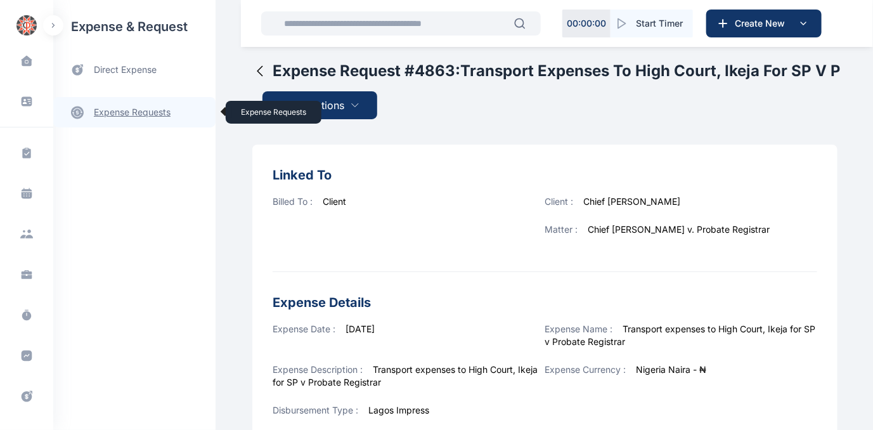
click at [124, 109] on link "expense requests expense requests" at bounding box center [134, 112] width 162 height 30
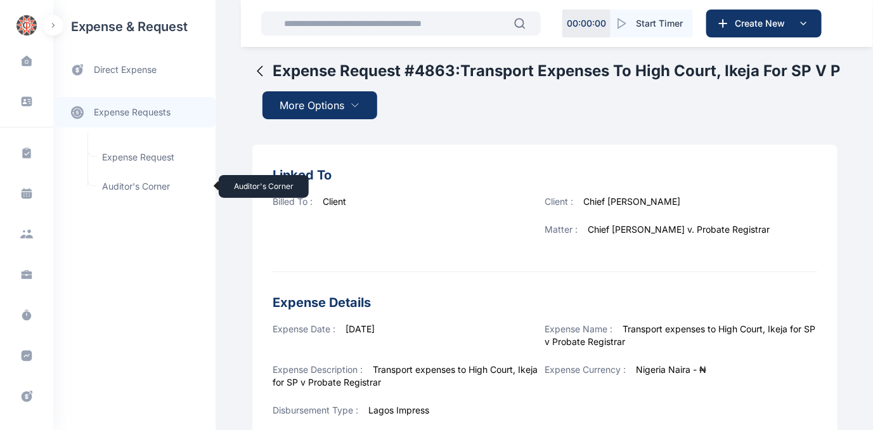
click at [118, 186] on span "Auditor's Corner Auditor's Corner" at bounding box center [152, 186] width 115 height 24
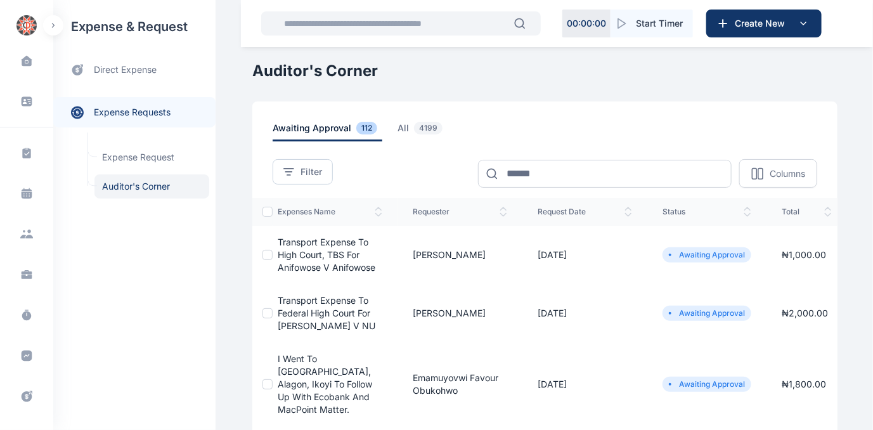
click at [320, 250] on span "Transport expense to High Court, TBS for Anifowose v Anifowose" at bounding box center [327, 255] width 98 height 36
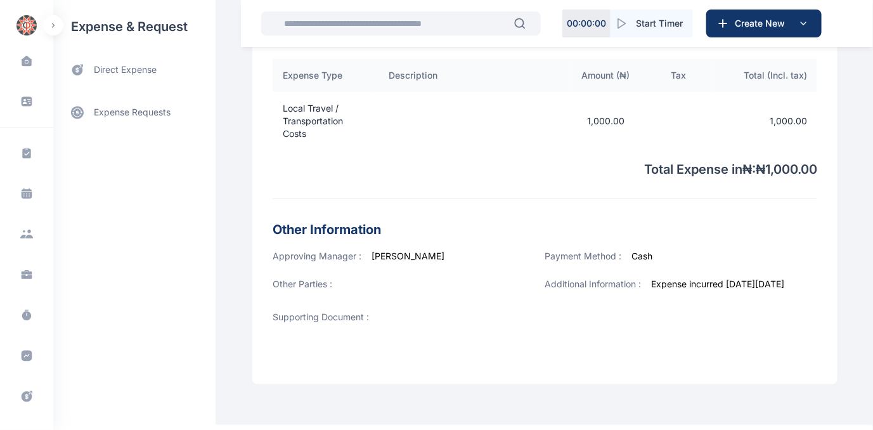
scroll to position [457, 0]
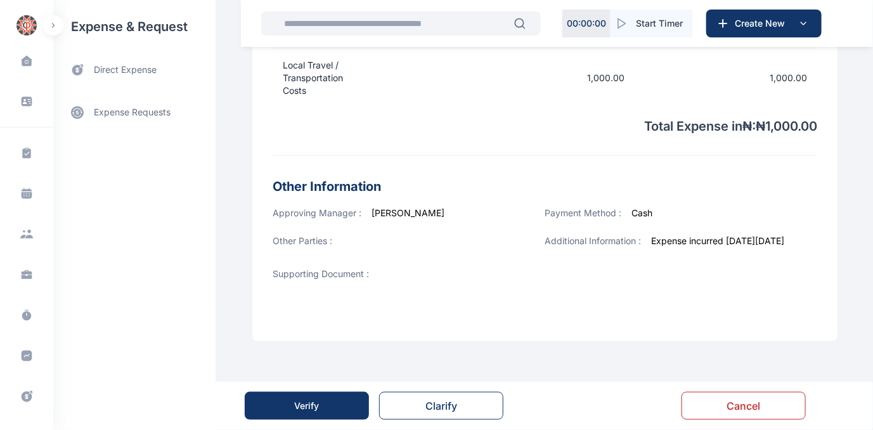
click at [304, 411] on div "Verify" at bounding box center [307, 406] width 25 height 13
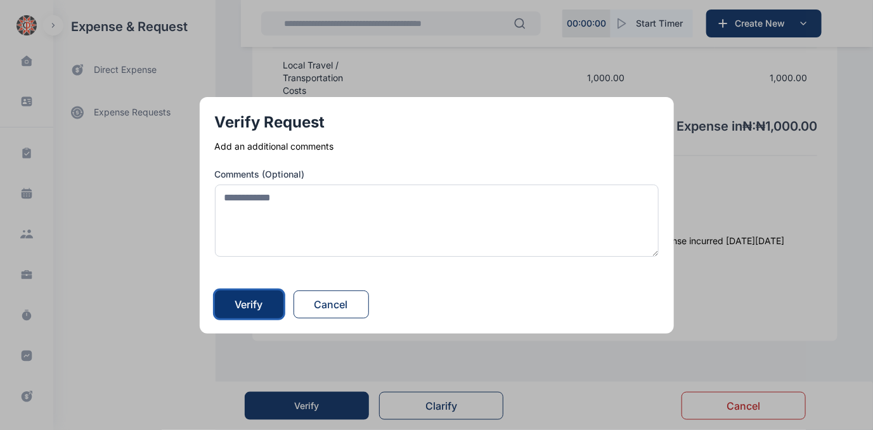
click at [258, 301] on div "Verify" at bounding box center [249, 304] width 28 height 15
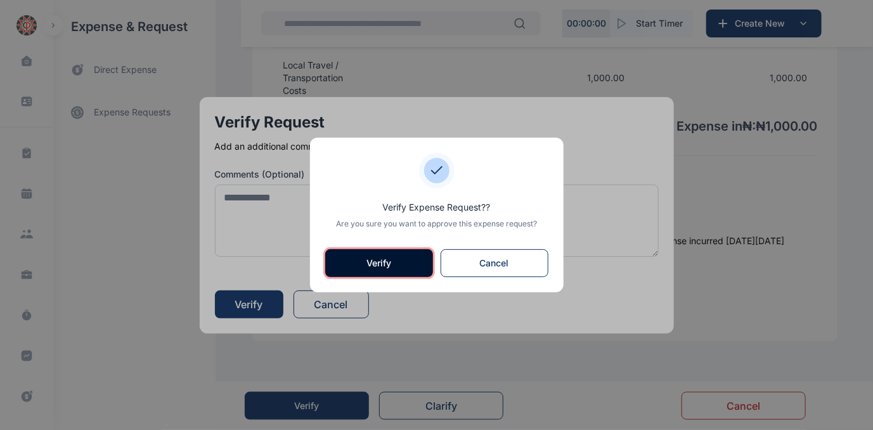
click at [383, 263] on button "Verify" at bounding box center [379, 263] width 108 height 28
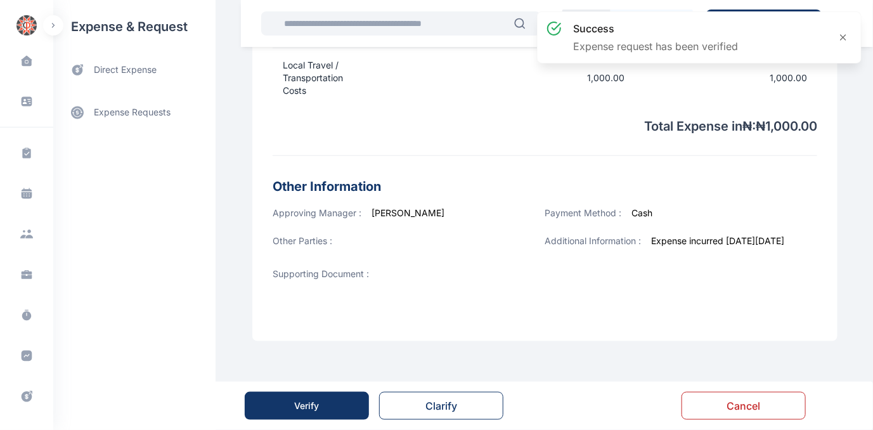
scroll to position [0, 0]
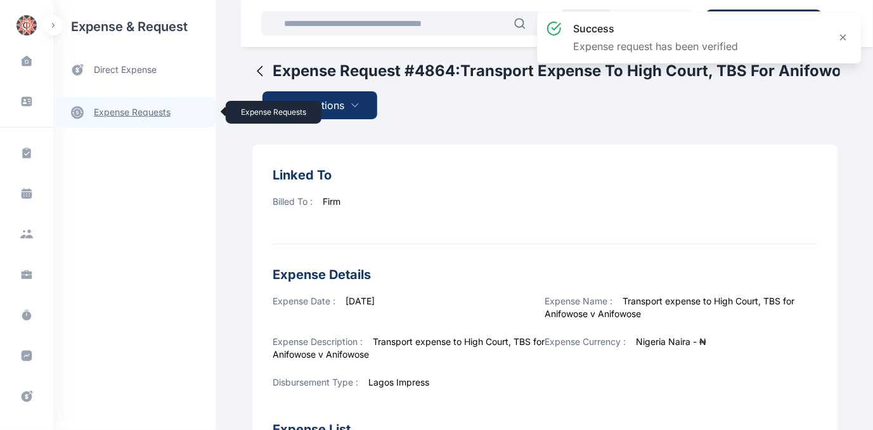
click at [136, 109] on link "expense requests expense requests" at bounding box center [134, 112] width 162 height 30
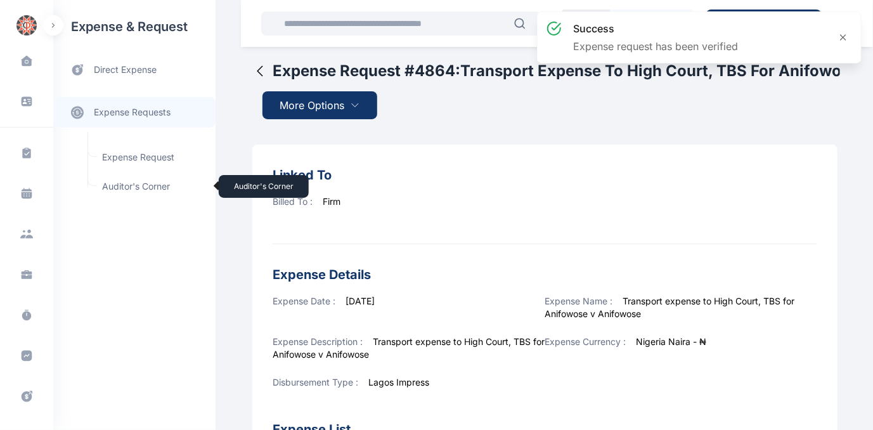
click at [129, 185] on span "Auditor's Corner Auditor's Corner" at bounding box center [152, 186] width 115 height 24
